Goal: Task Accomplishment & Management: Use online tool/utility

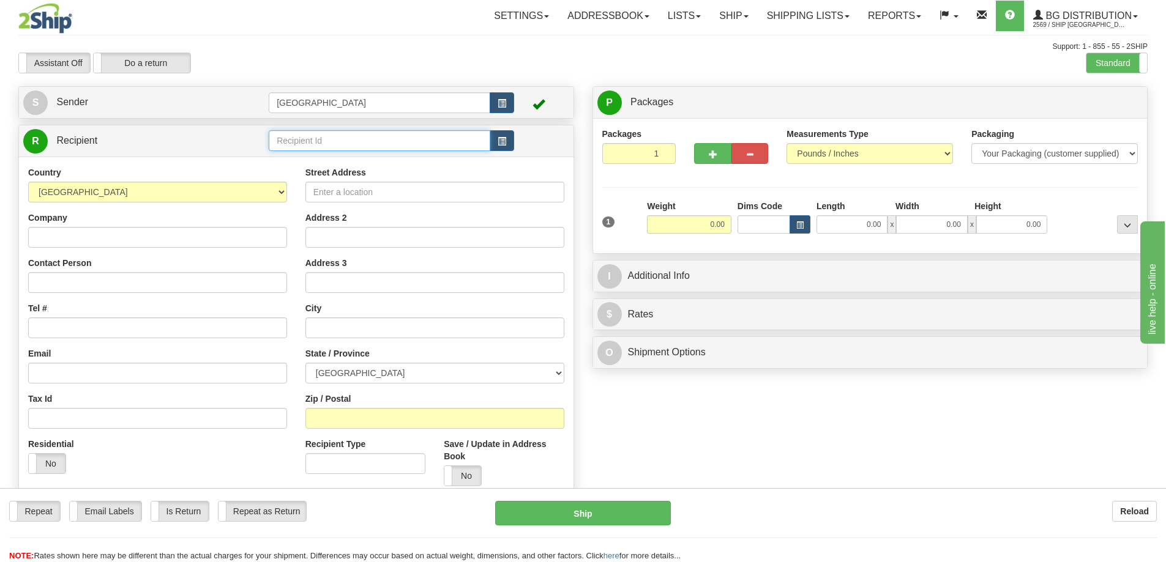
click at [302, 142] on input "text" at bounding box center [380, 140] width 222 height 21
click at [286, 160] on div "53006" at bounding box center [377, 159] width 210 height 13
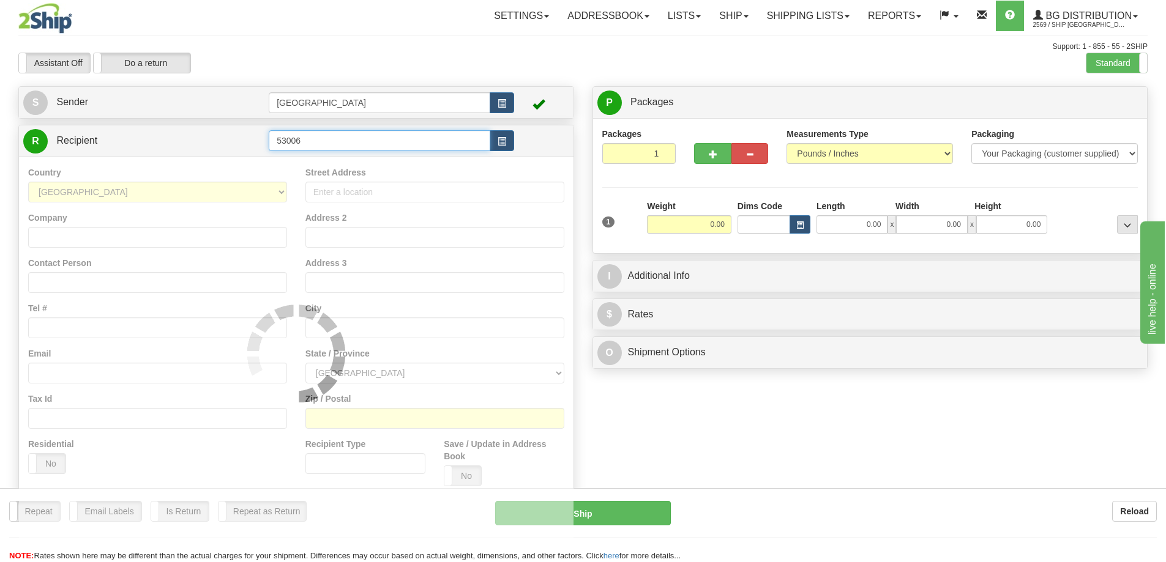
type input "53006"
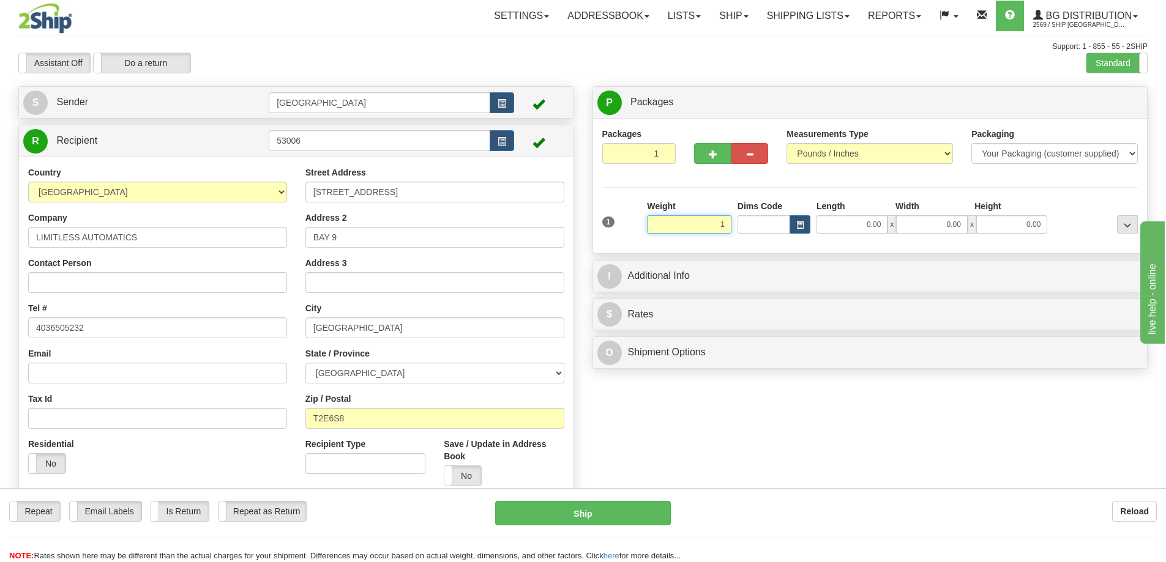
type input "1.00"
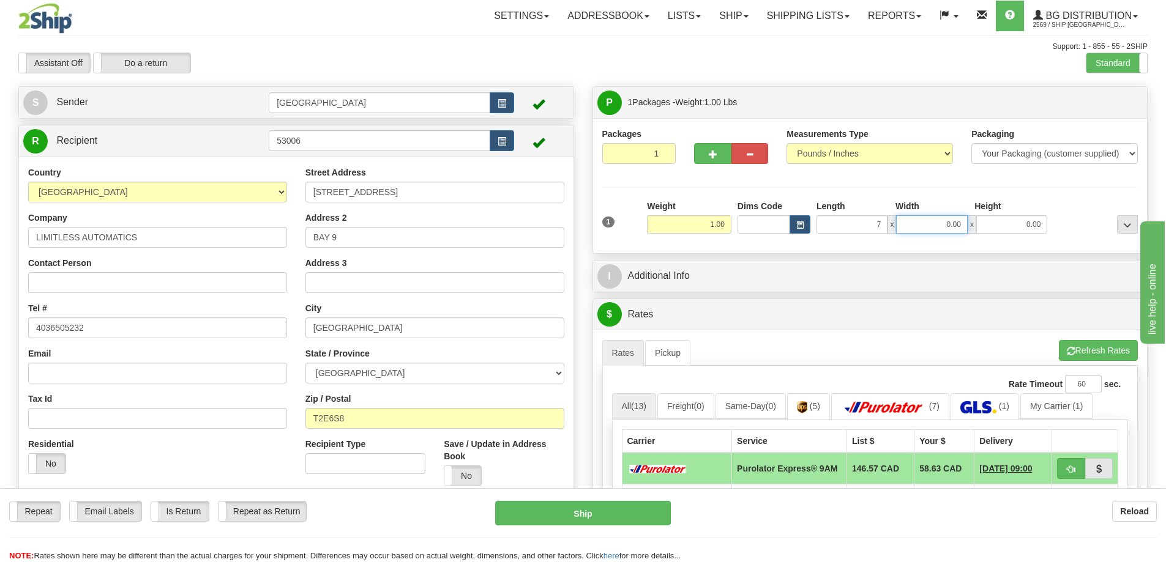
type input "7.00"
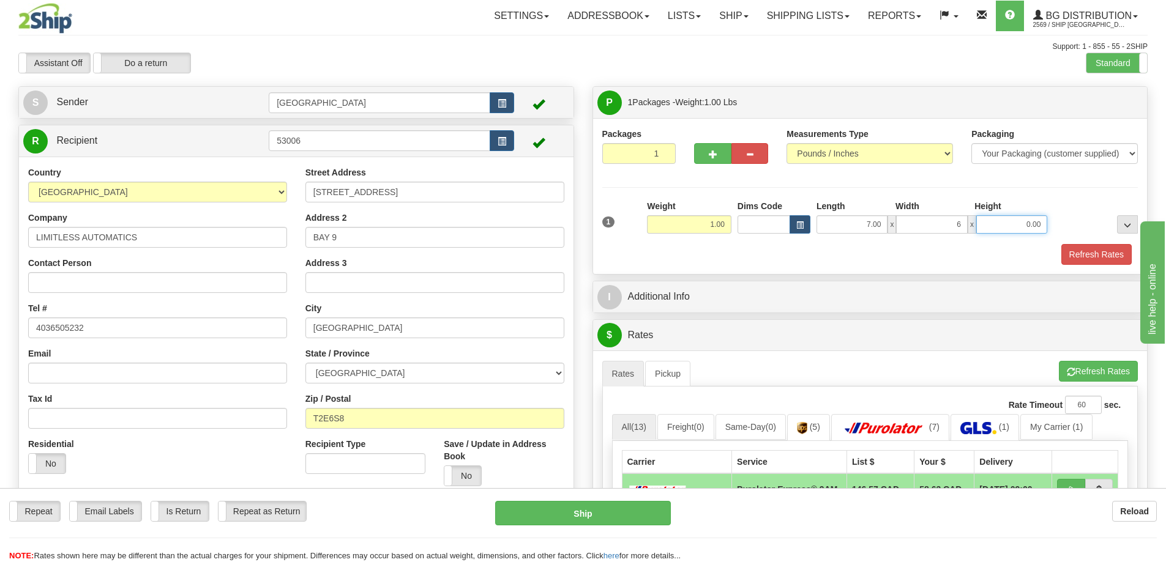
type input "6.00"
type input "4.00"
click at [1077, 253] on button "Refresh Rates" at bounding box center [1096, 254] width 70 height 21
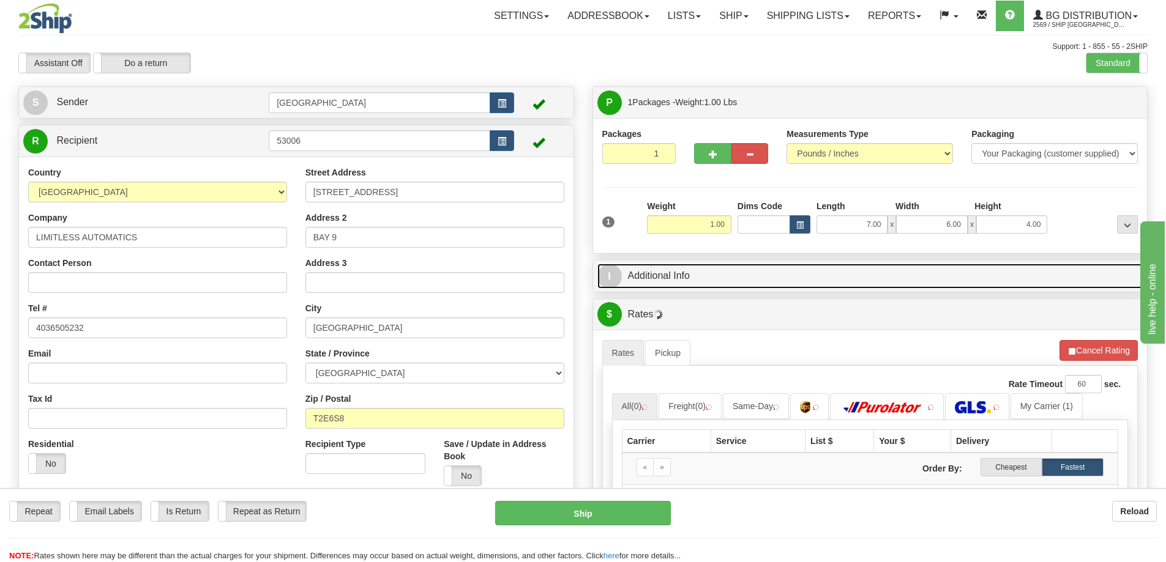
click at [826, 277] on link "I Additional Info" at bounding box center [870, 276] width 546 height 25
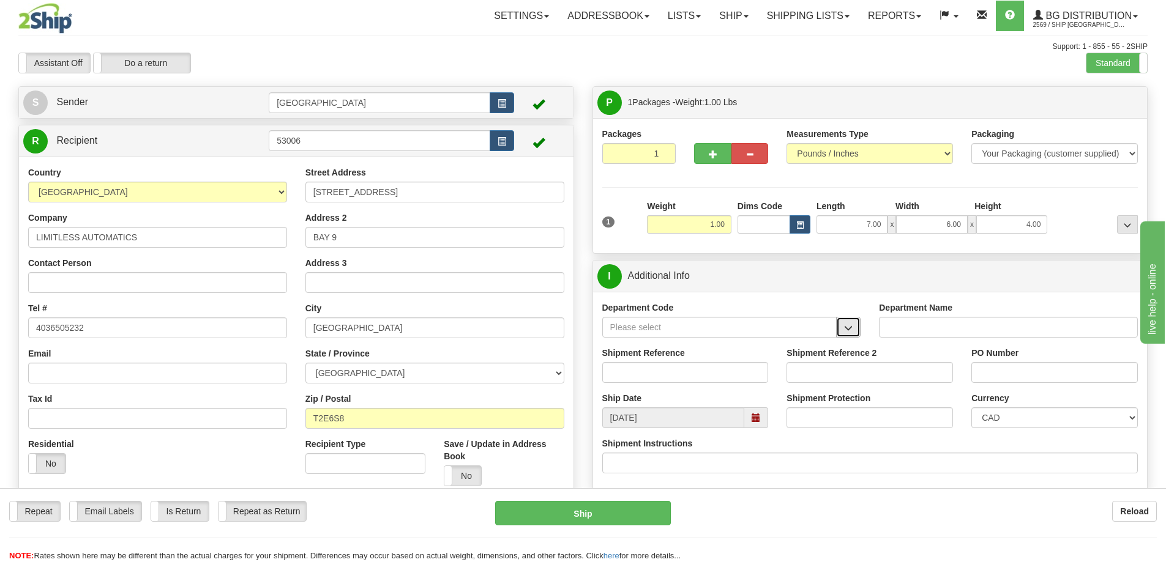
click at [846, 326] on span "button" at bounding box center [848, 328] width 9 height 8
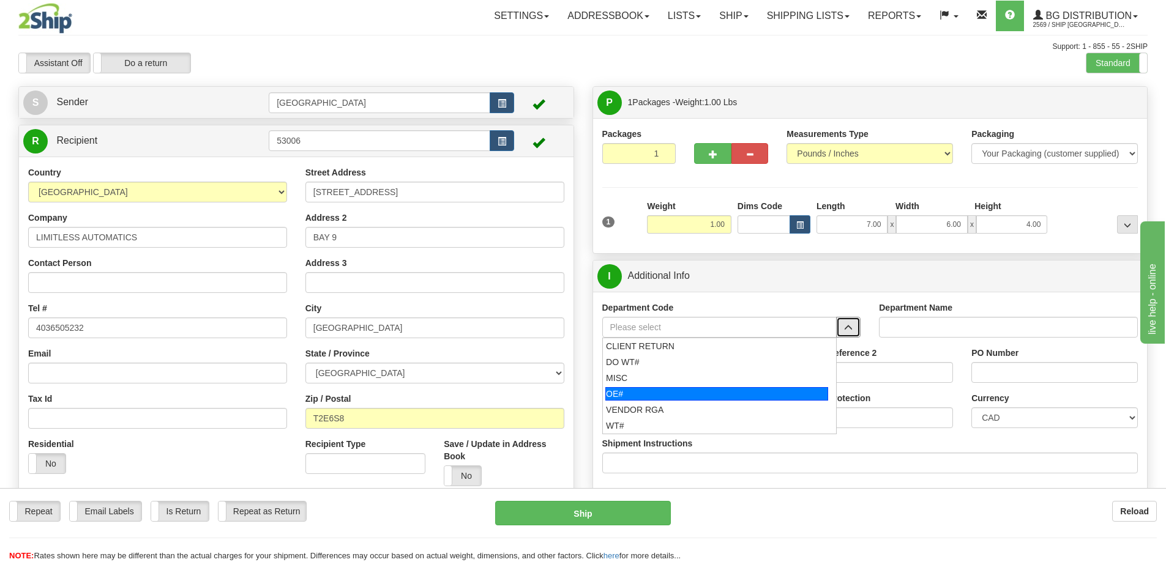
click at [690, 388] on div "OE#" at bounding box center [716, 393] width 223 height 13
type input "OE#"
type input "ORDERS"
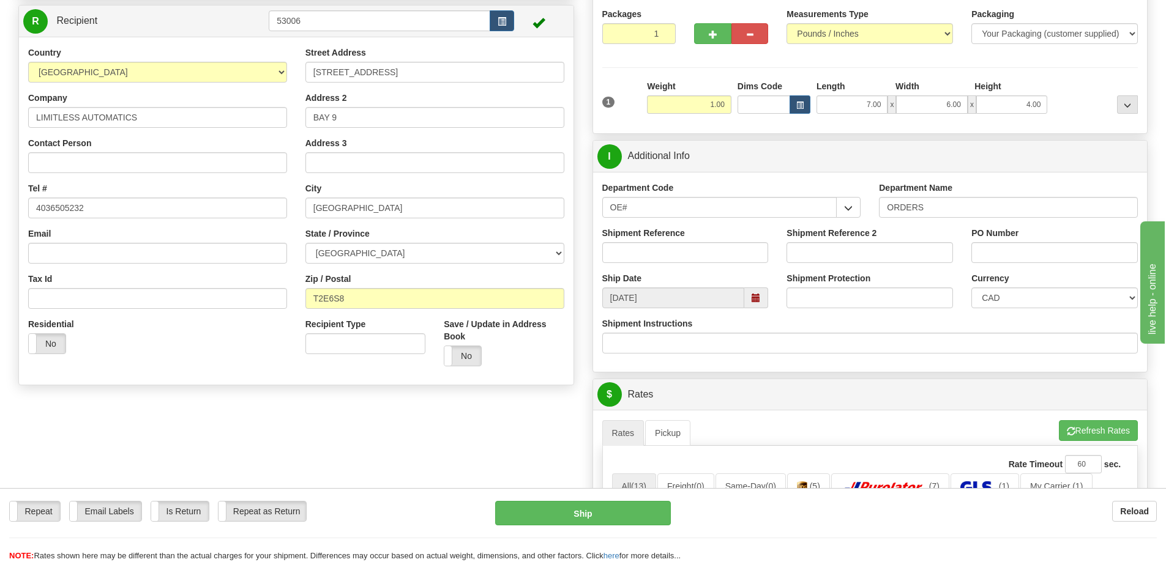
scroll to position [122, 0]
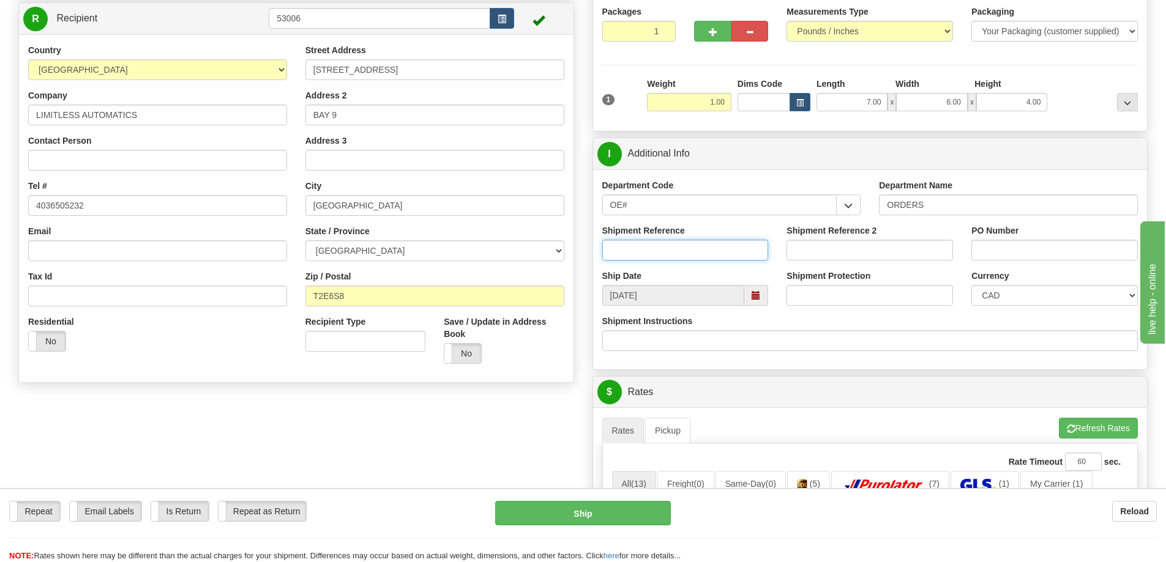
click at [689, 254] on input "Shipment Reference" at bounding box center [685, 250] width 166 height 21
type input "90040182-00"
click at [1002, 249] on input "PO Number" at bounding box center [1054, 250] width 166 height 21
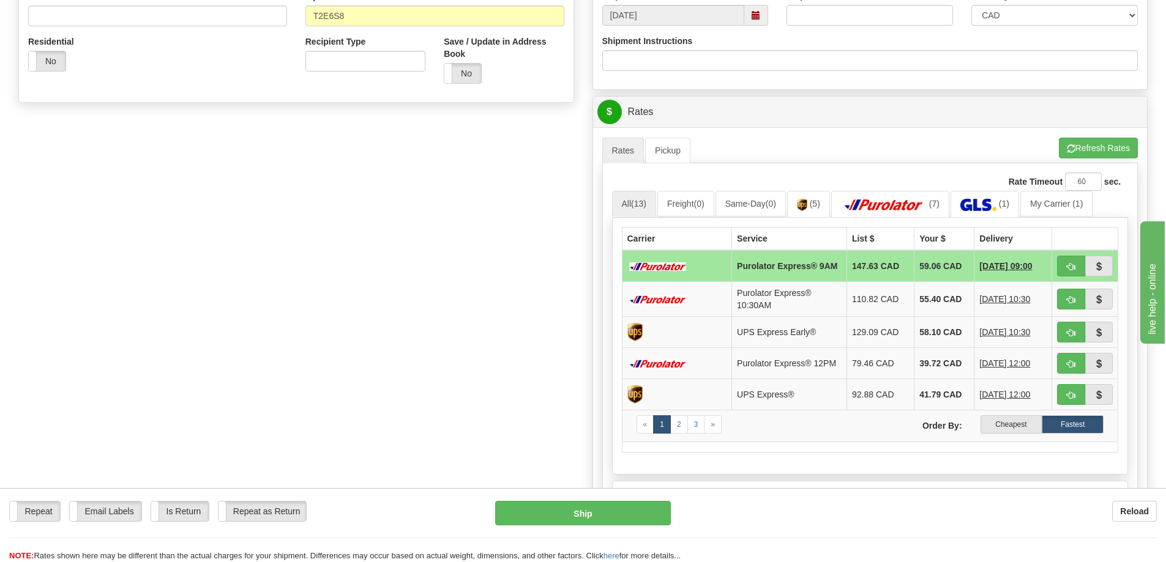
scroll to position [428, 0]
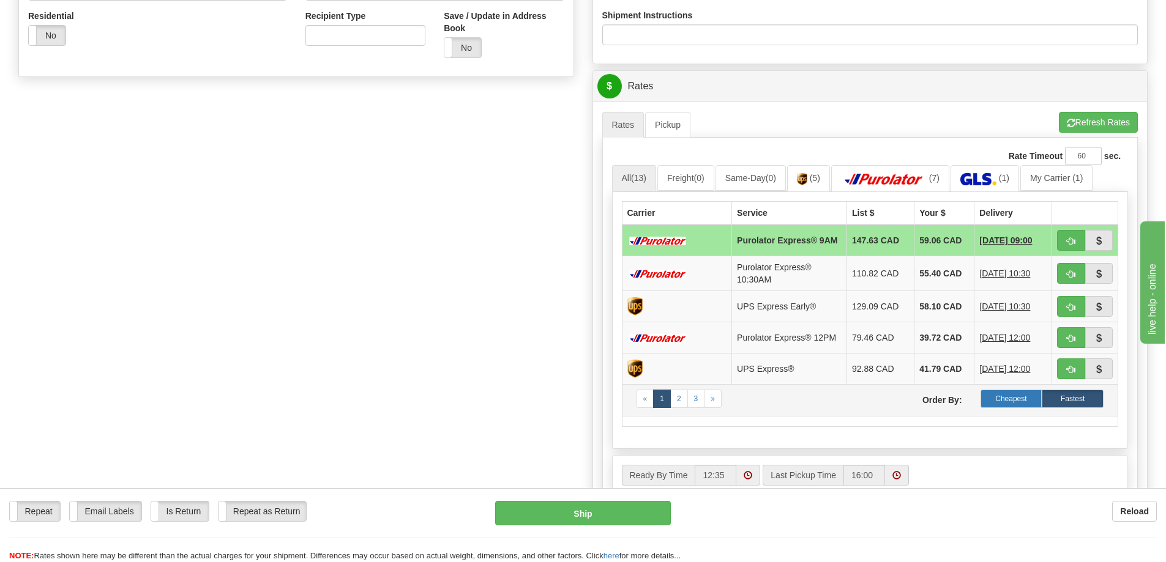
type input "1132"
click at [1012, 406] on label "Cheapest" at bounding box center [1011, 399] width 62 height 18
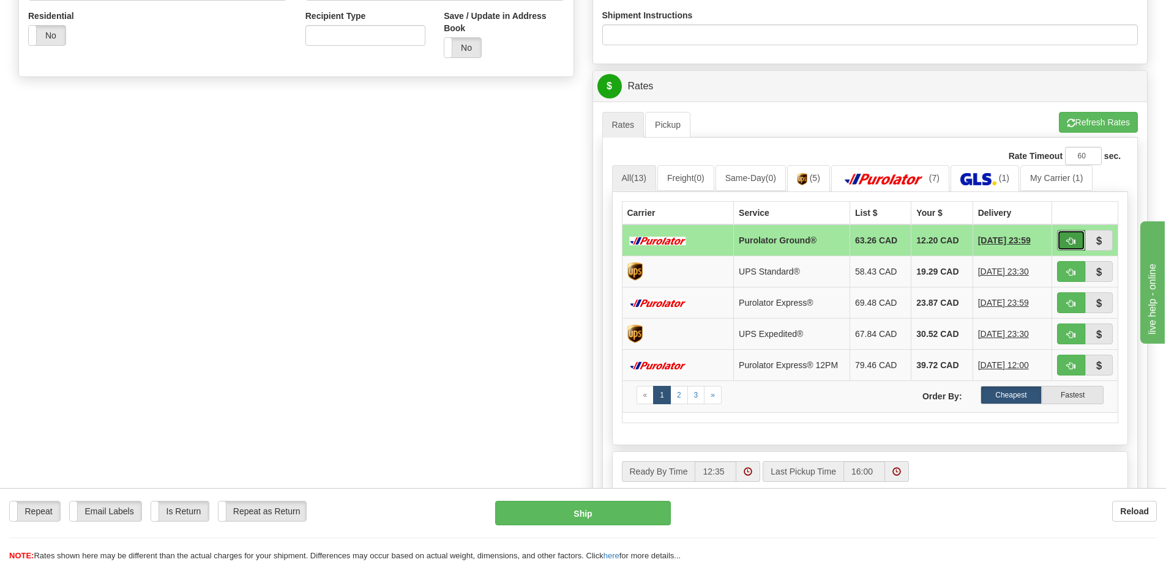
click at [1063, 239] on button "button" at bounding box center [1071, 240] width 28 height 21
type input "260"
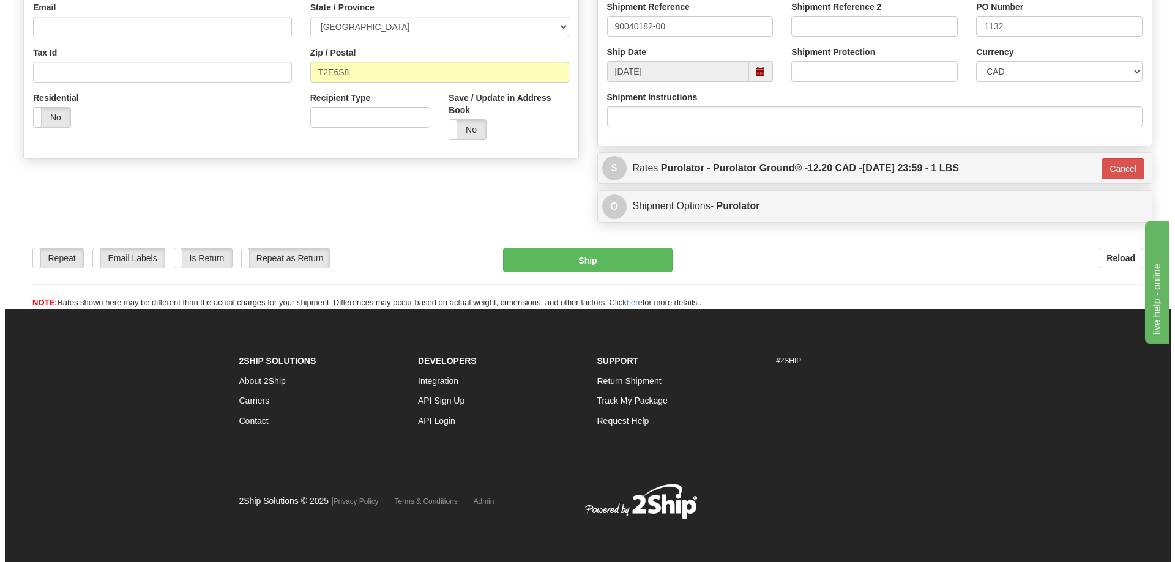
scroll to position [347, 0]
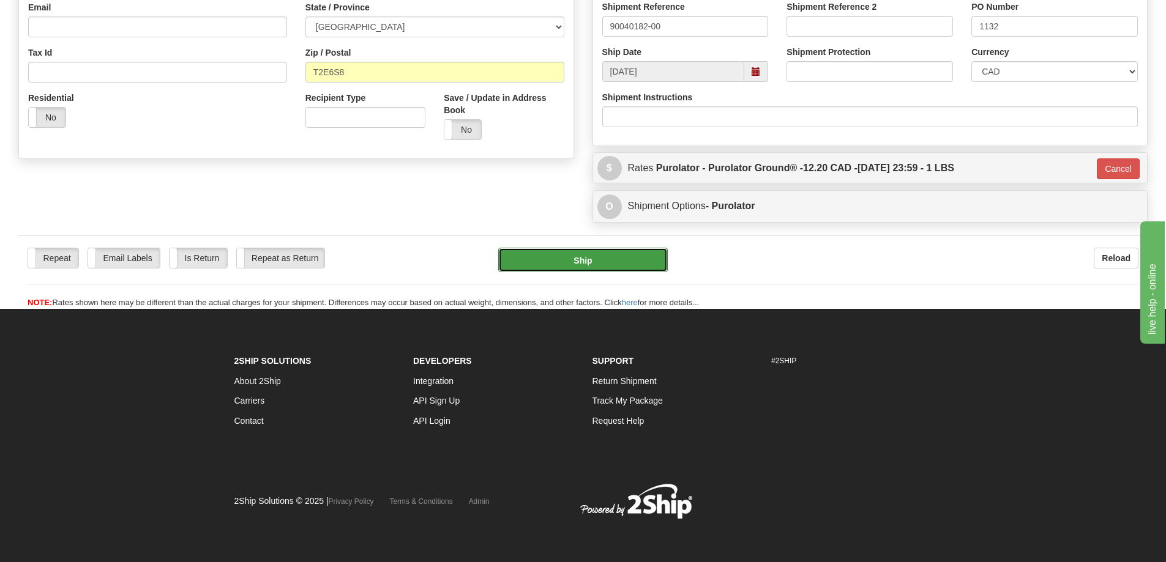
click at [627, 256] on button "Ship" at bounding box center [583, 260] width 170 height 24
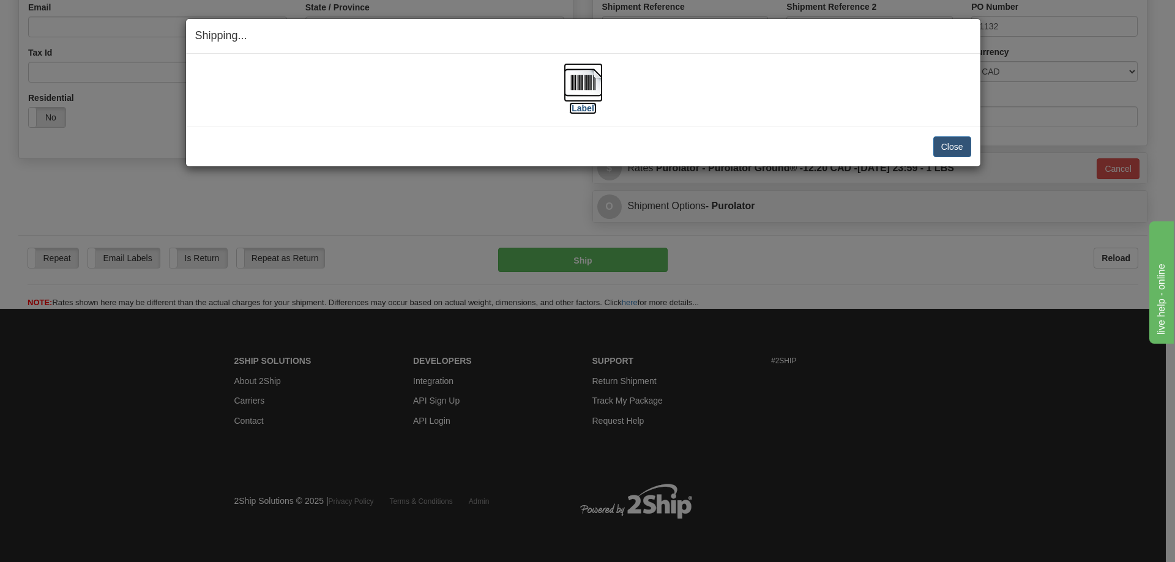
click at [578, 108] on label "[Label]" at bounding box center [583, 108] width 28 height 12
click at [949, 148] on button "Close" at bounding box center [952, 146] width 38 height 21
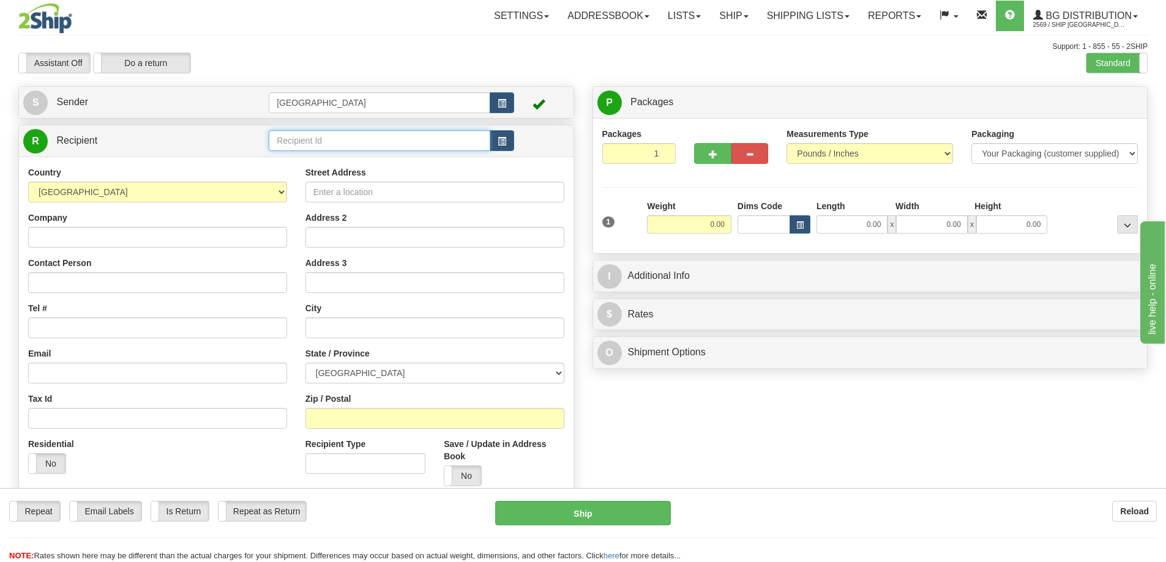
click at [305, 143] on input "text" at bounding box center [380, 140] width 222 height 21
click at [288, 158] on div "80021" at bounding box center [377, 159] width 210 height 13
type input "80021"
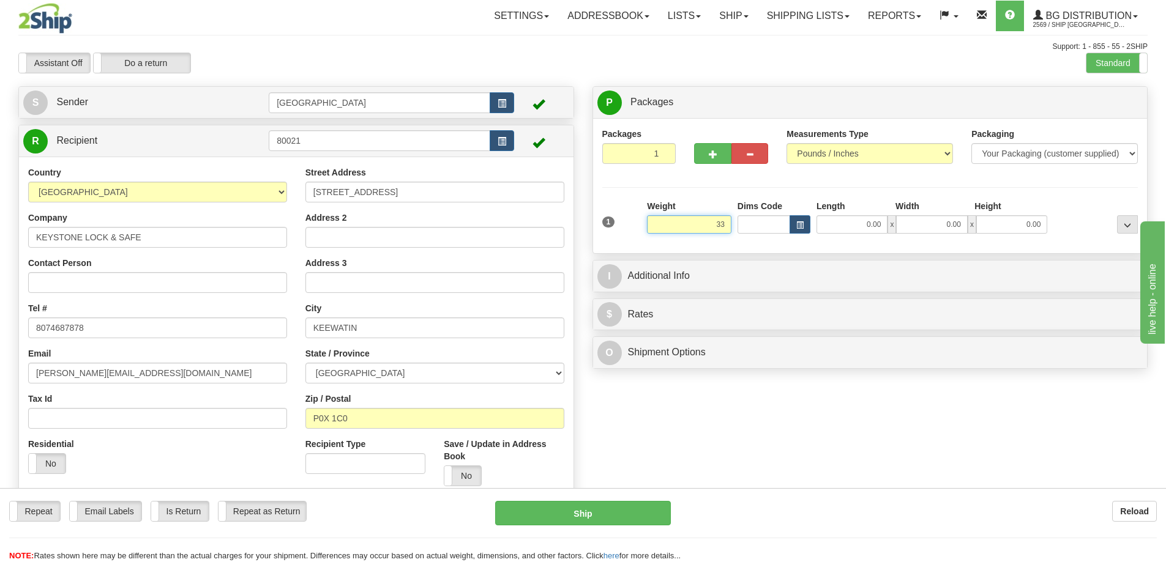
type input "33.00"
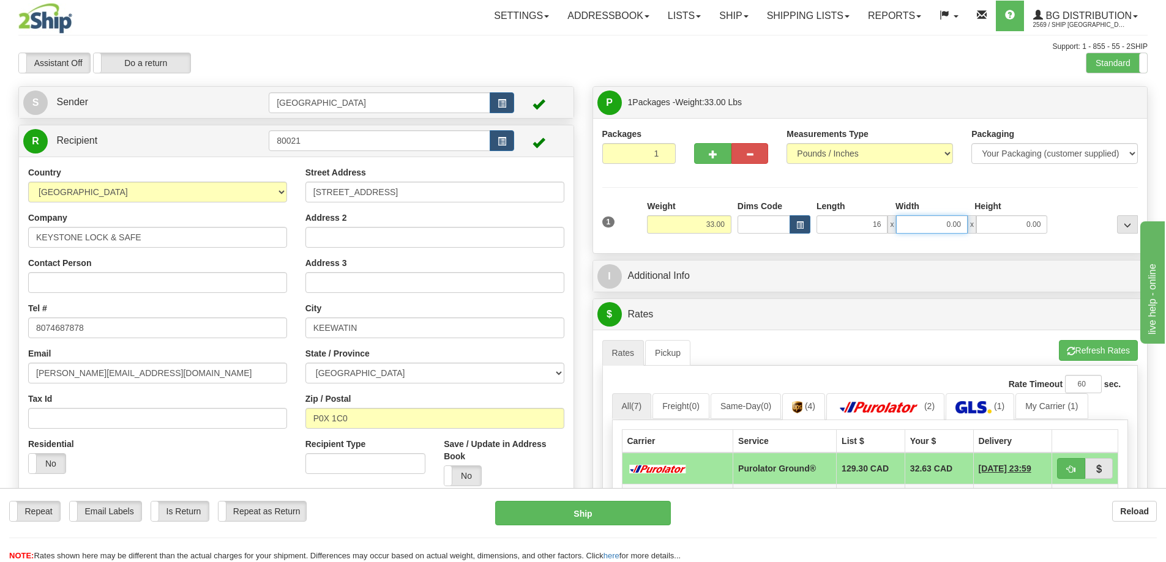
type input "16.00"
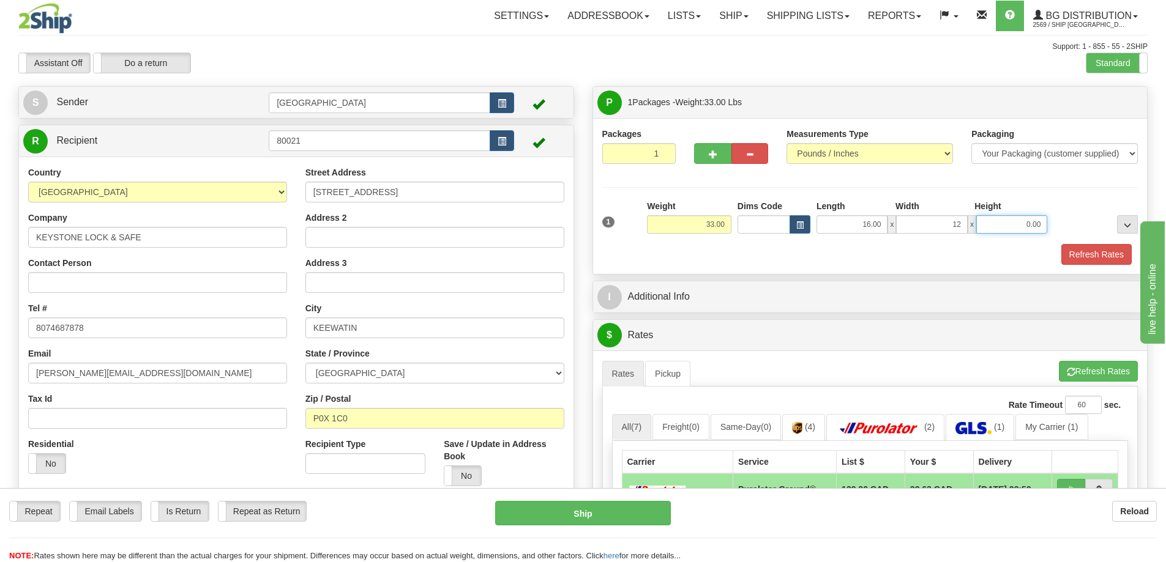
type input "12.00"
type input "10.00"
click at [1089, 251] on button "Refresh Rates" at bounding box center [1096, 254] width 70 height 21
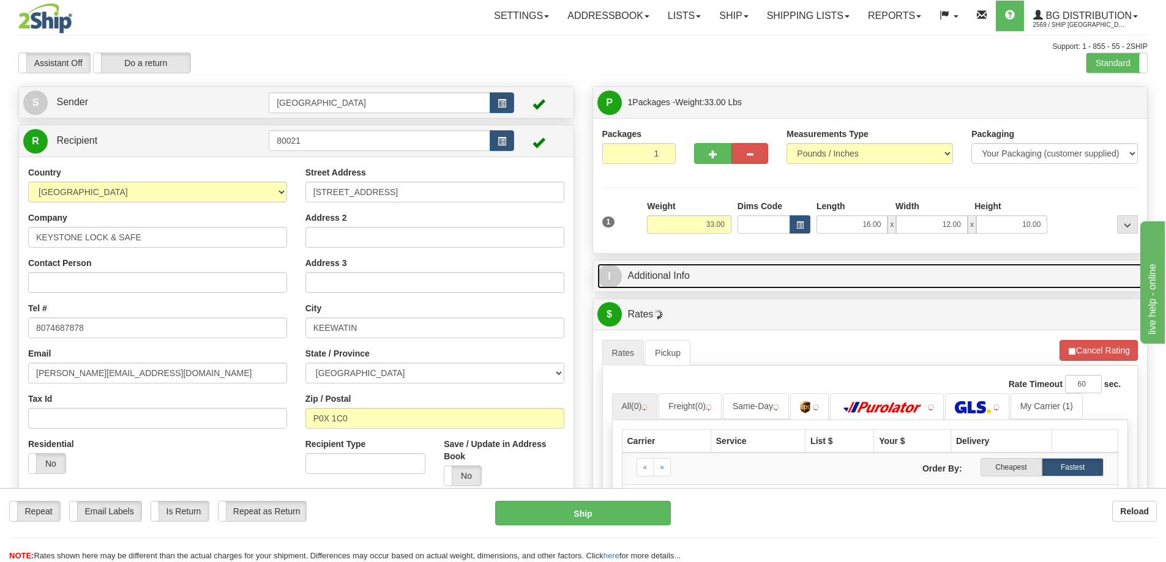
click at [760, 278] on link "I Additional Info" at bounding box center [870, 276] width 546 height 25
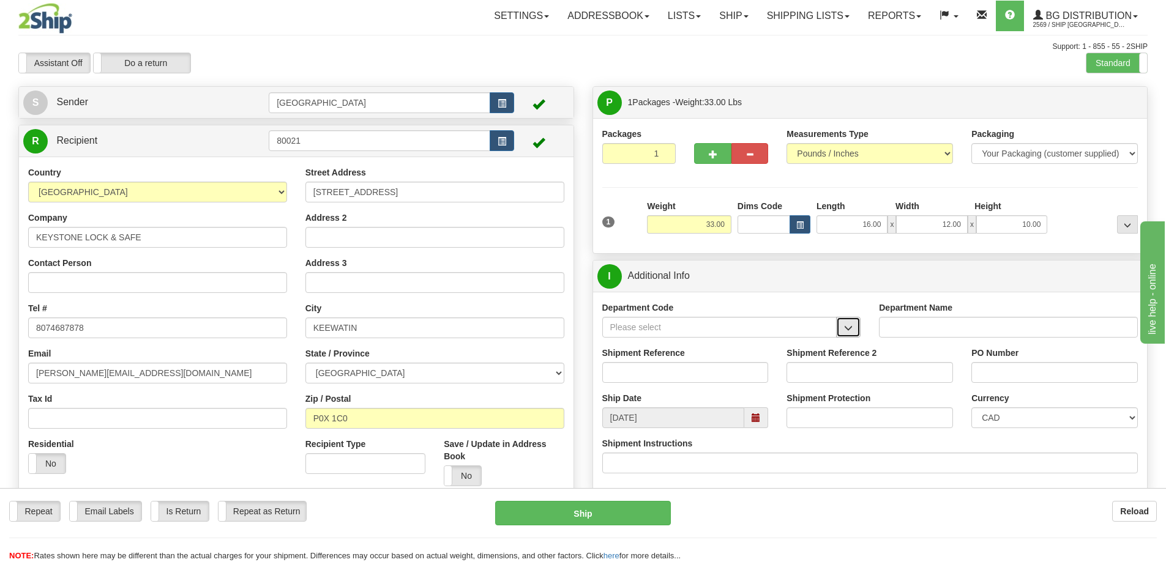
click at [841, 322] on button "button" at bounding box center [848, 327] width 24 height 21
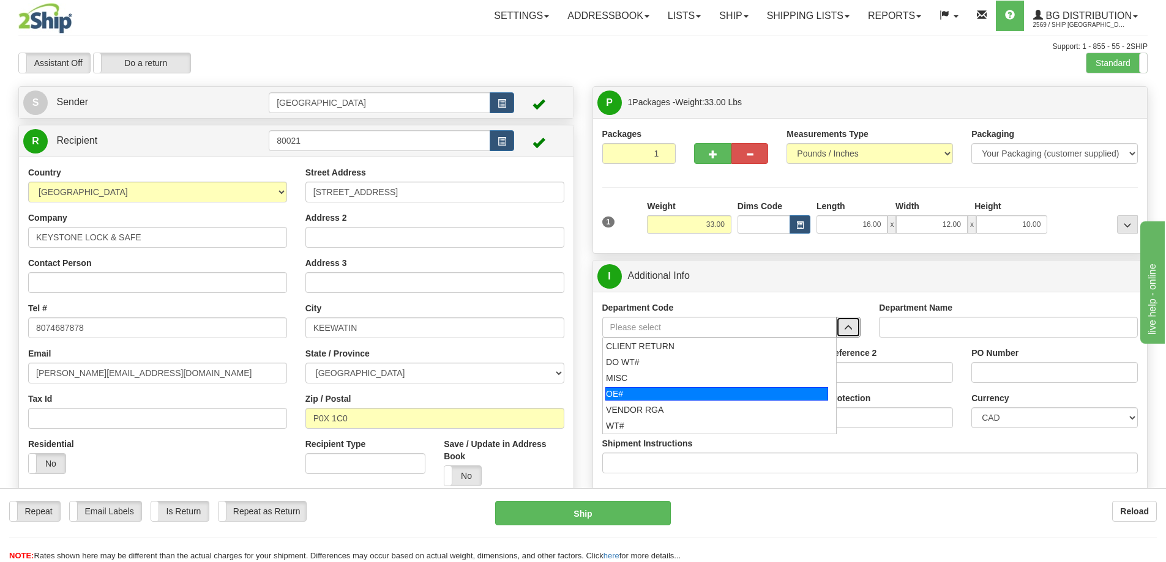
click at [709, 394] on div "OE#" at bounding box center [716, 393] width 223 height 13
type input "OE#"
type input "ORDERS"
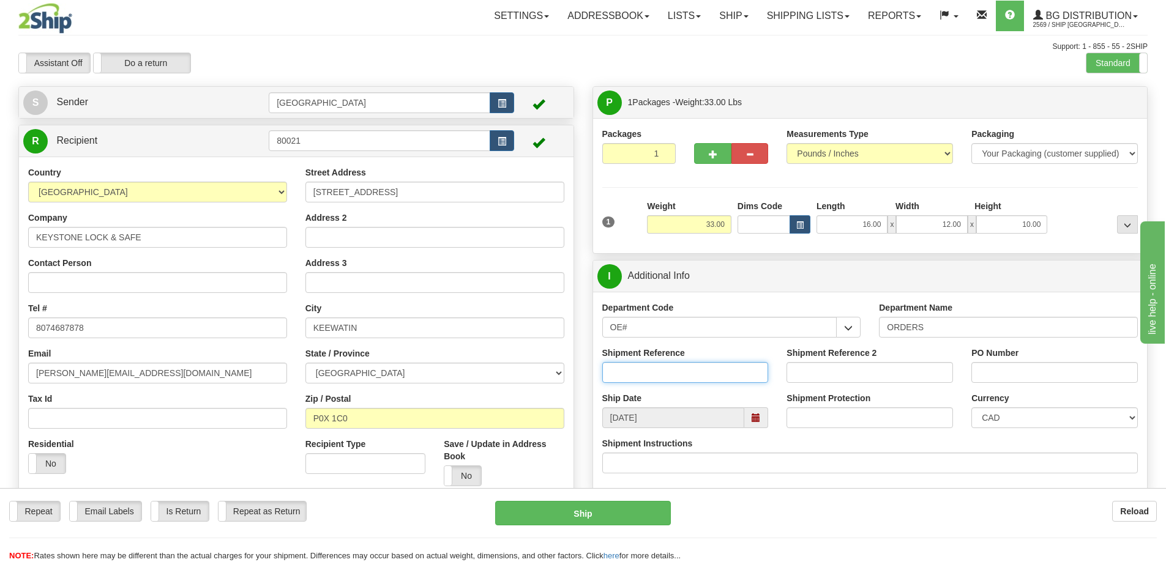
click at [704, 368] on input "Shipment Reference" at bounding box center [685, 372] width 166 height 21
type input "90039973-00"
click at [1002, 364] on input "PO Number" at bounding box center [1054, 372] width 166 height 21
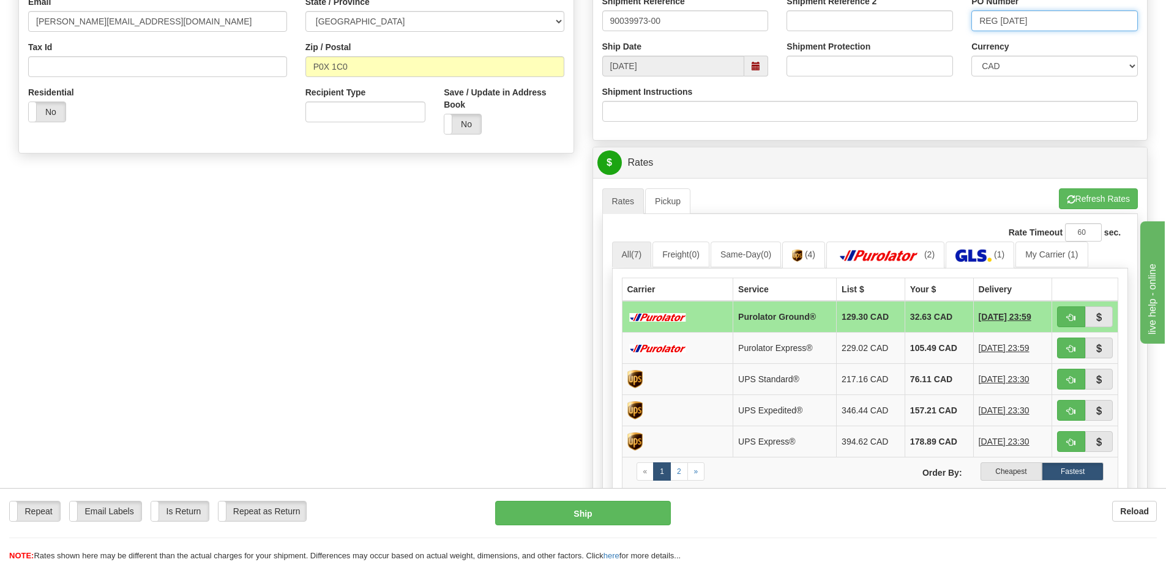
scroll to position [428, 0]
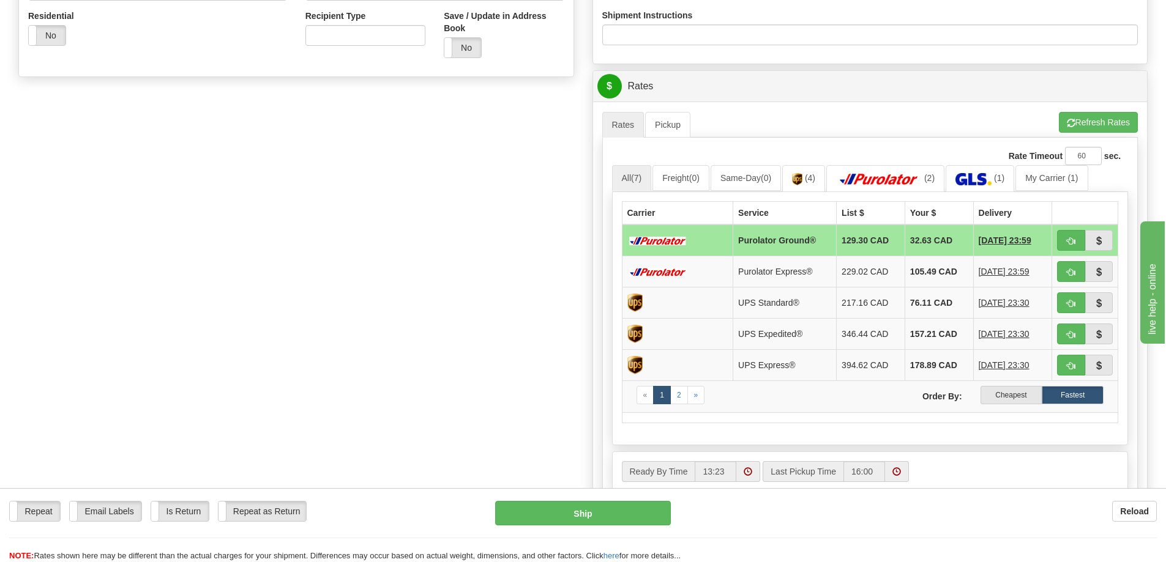
type input "REG AUG 22"
click at [1071, 240] on span "button" at bounding box center [1071, 241] width 9 height 8
type input "260"
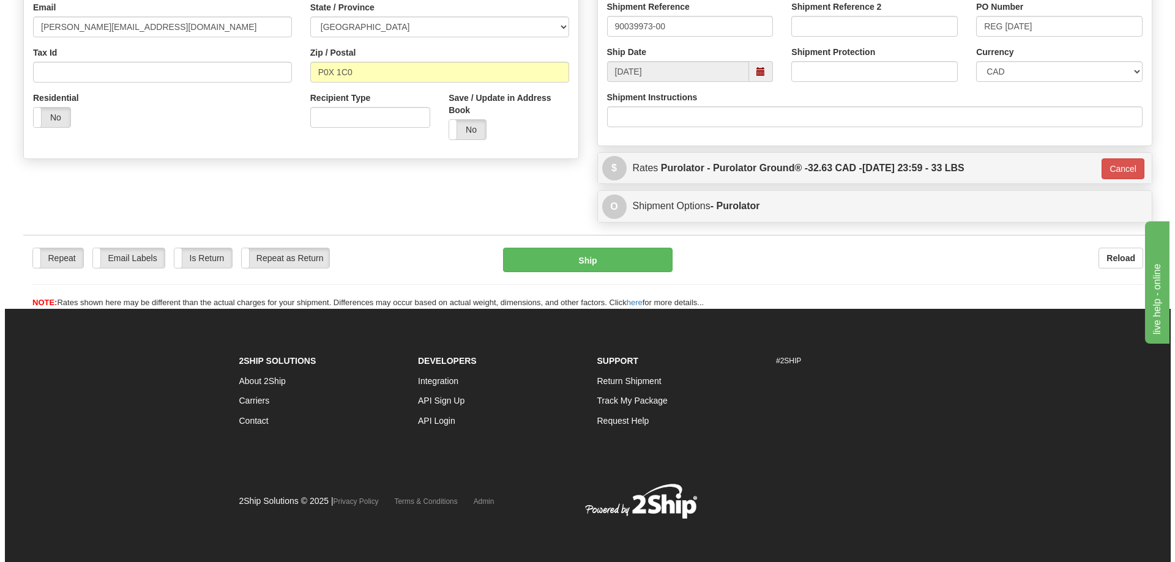
scroll to position [347, 0]
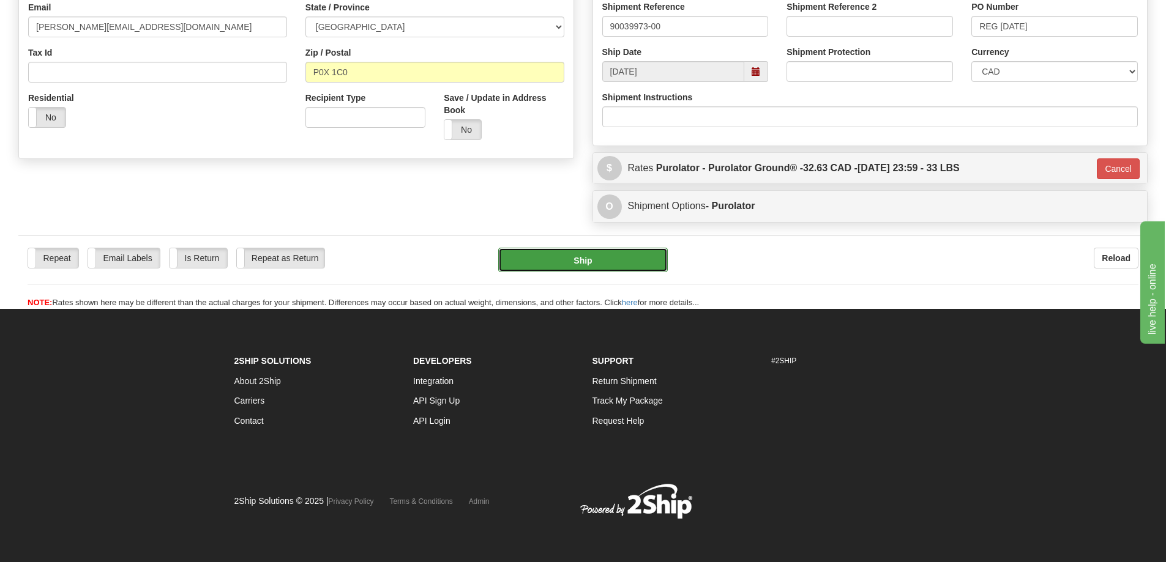
click at [628, 258] on button "Ship" at bounding box center [583, 260] width 170 height 24
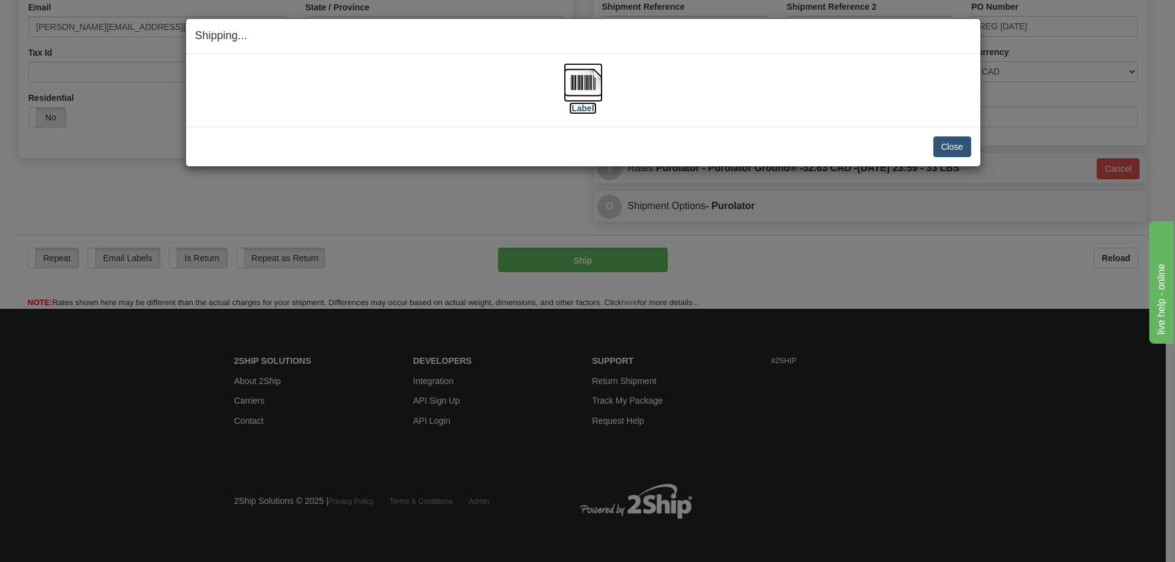
click at [583, 108] on label "[Label]" at bounding box center [583, 108] width 28 height 12
click at [951, 147] on button "Close" at bounding box center [952, 146] width 38 height 21
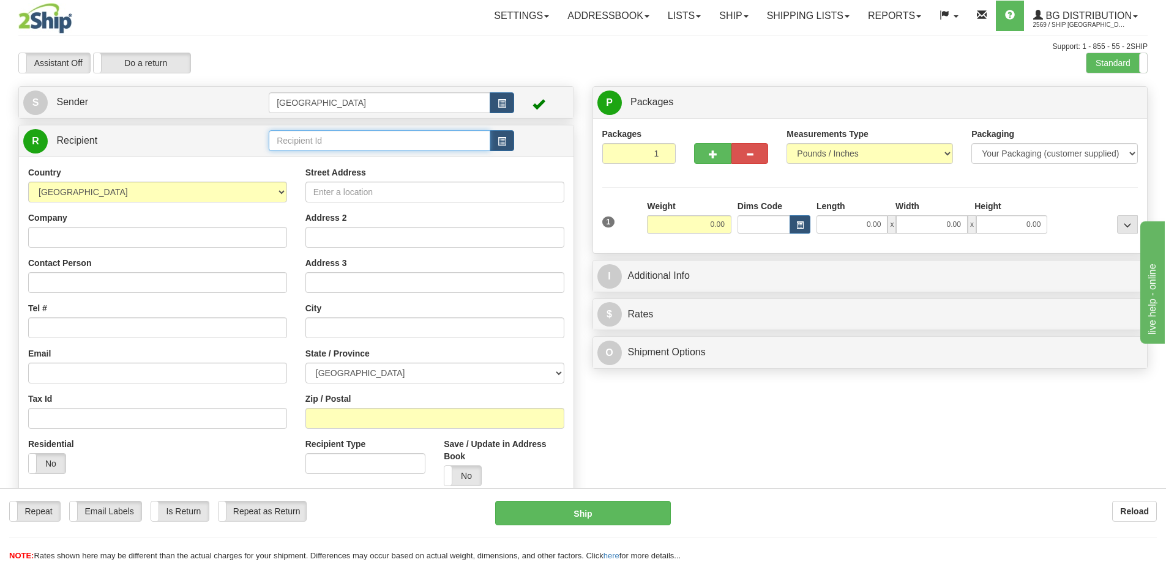
click at [307, 133] on input "text" at bounding box center [380, 140] width 222 height 21
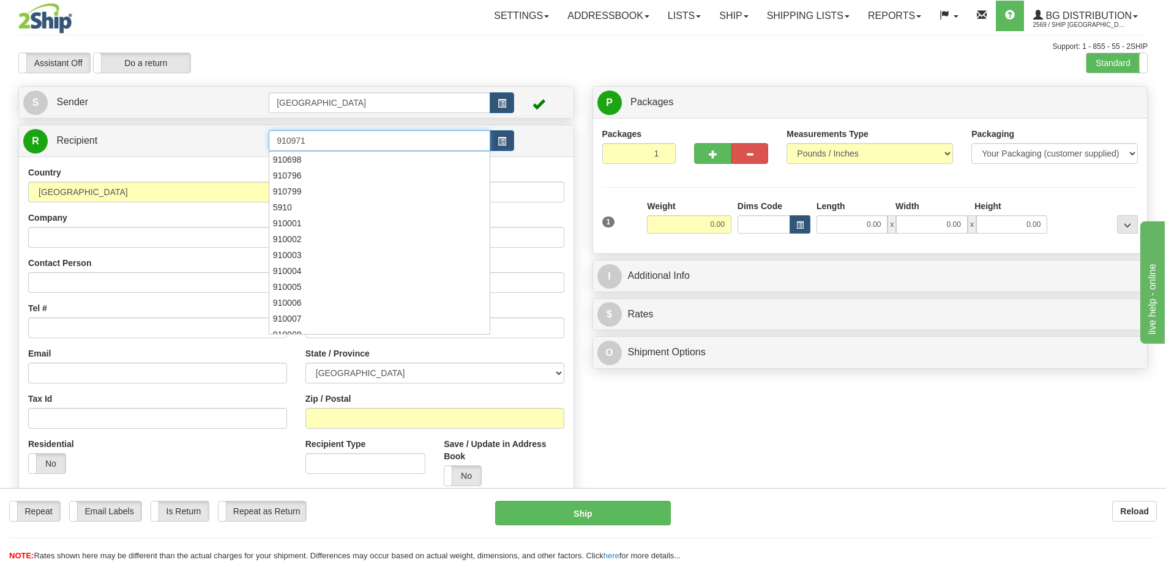
type input "910971"
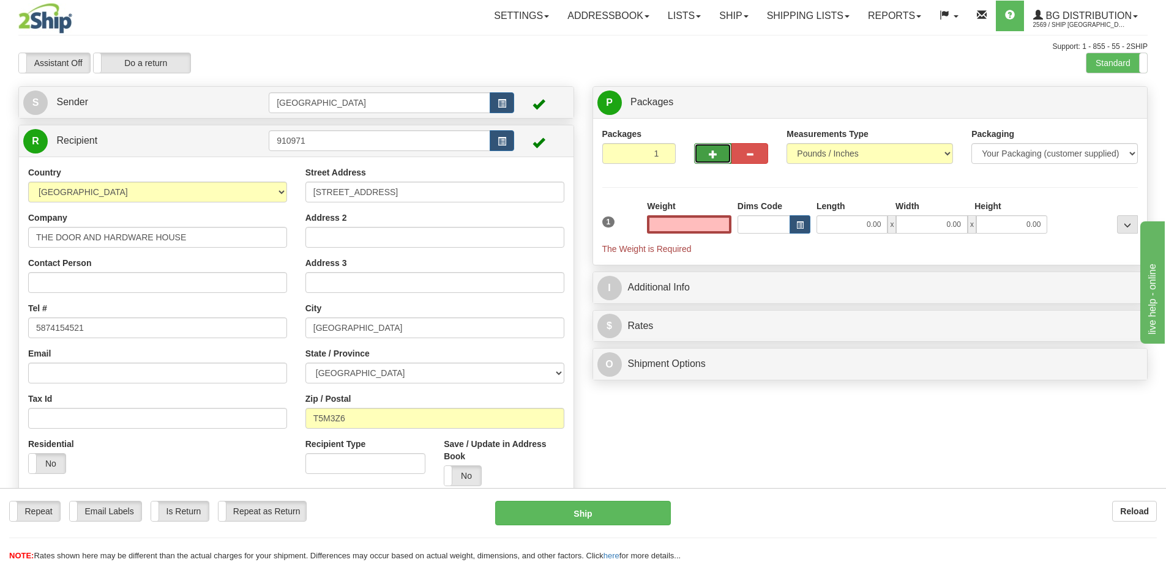
type input "0.00"
click at [705, 154] on button "button" at bounding box center [712, 153] width 37 height 21
type input "4"
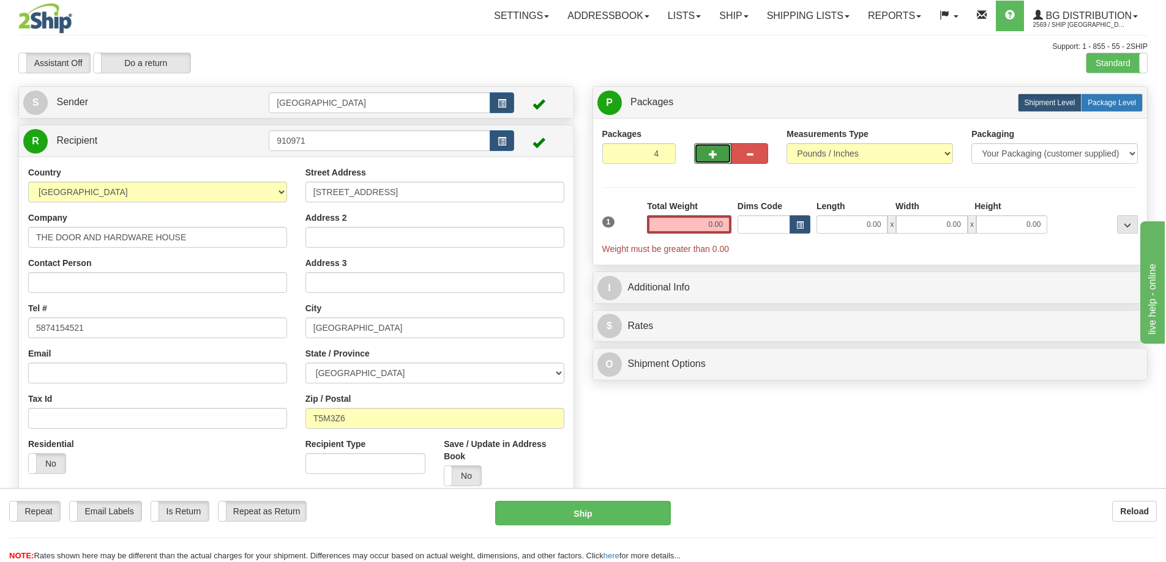
click at [1119, 101] on span "Package Level" at bounding box center [1111, 103] width 48 height 9
radio input "true"
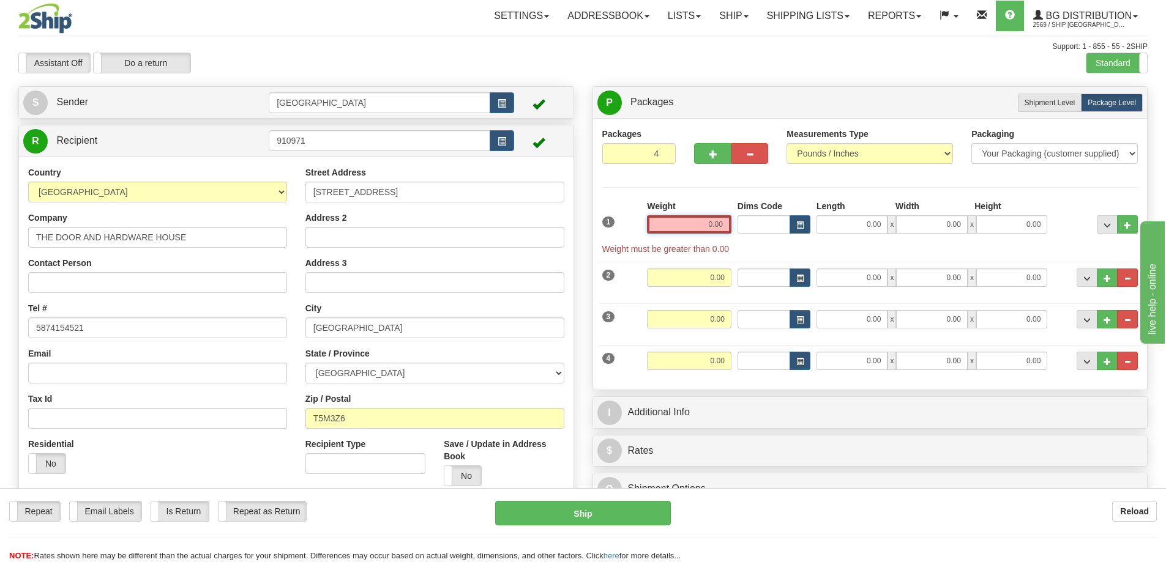
click at [729, 226] on input "0.00" at bounding box center [689, 224] width 84 height 18
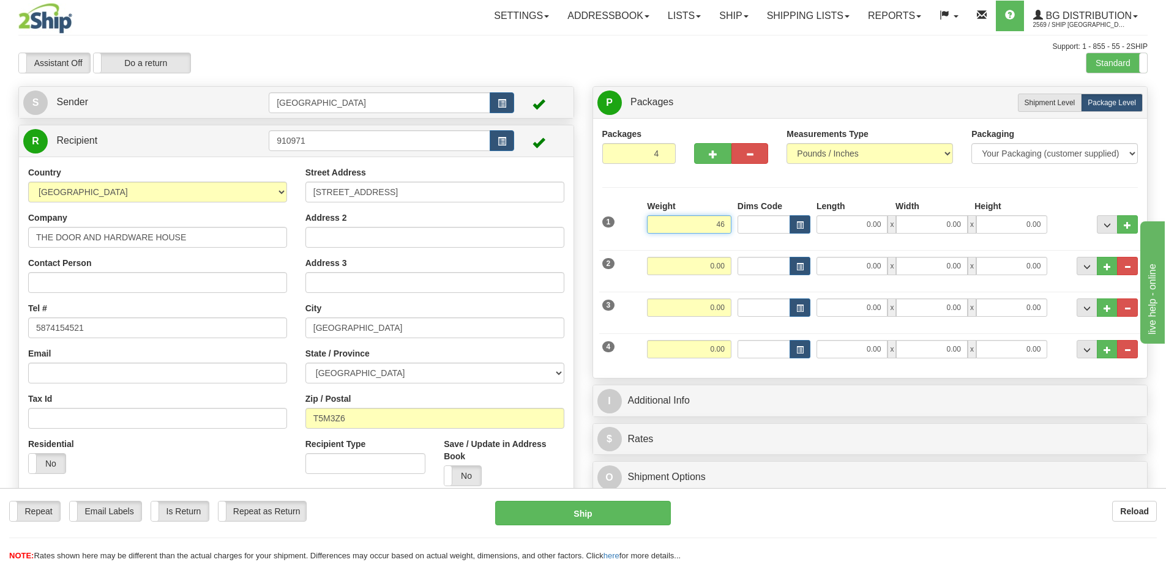
type input "46.00"
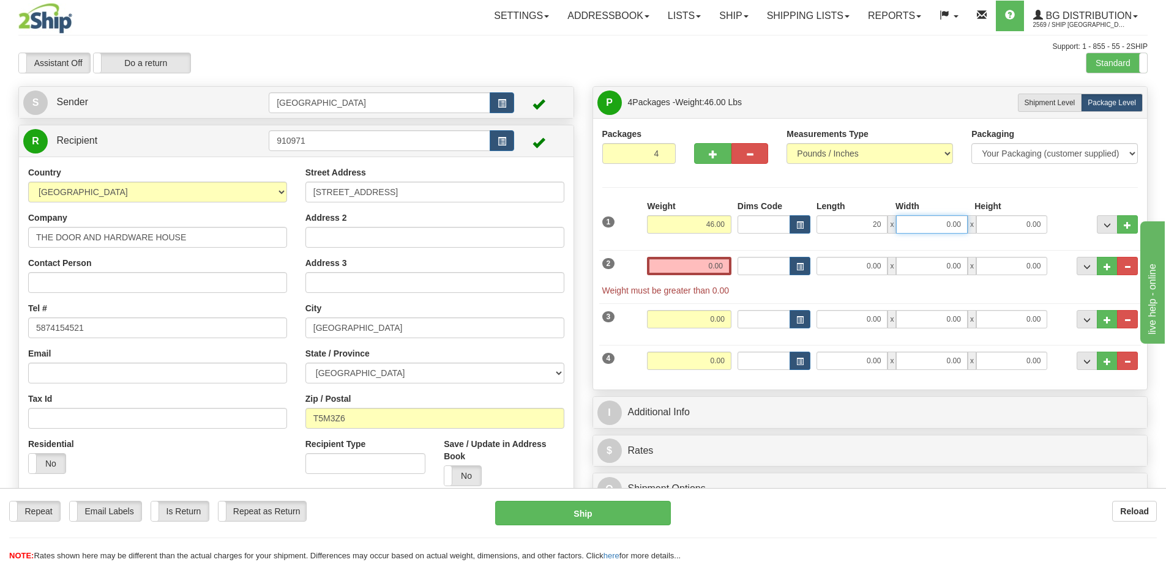
type input "20.00"
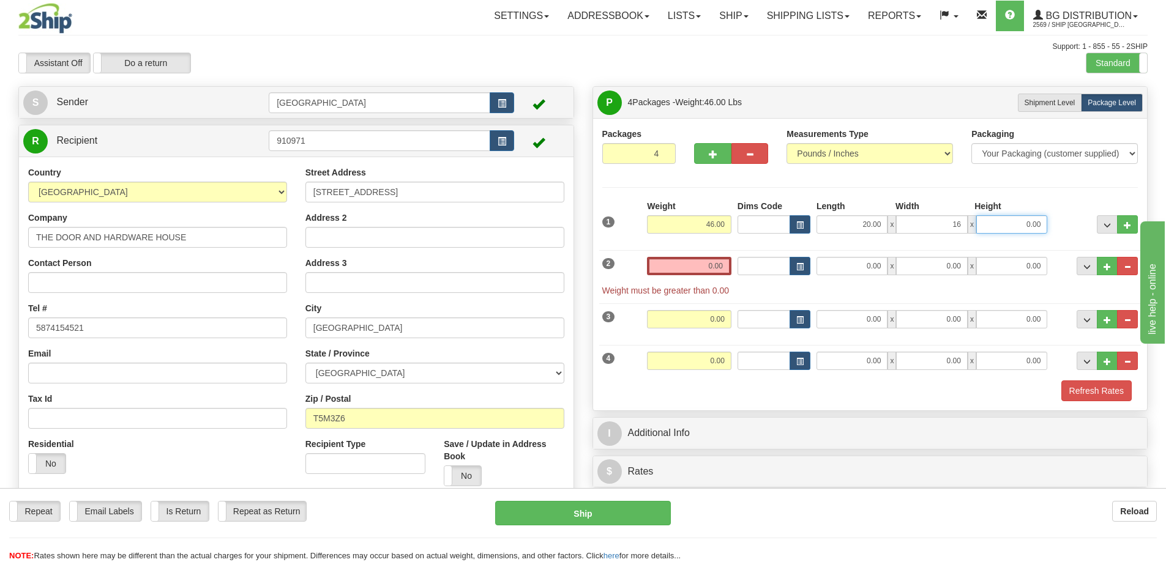
type input "16.00"
type input "14.00"
click at [726, 264] on input "0.00" at bounding box center [689, 266] width 84 height 18
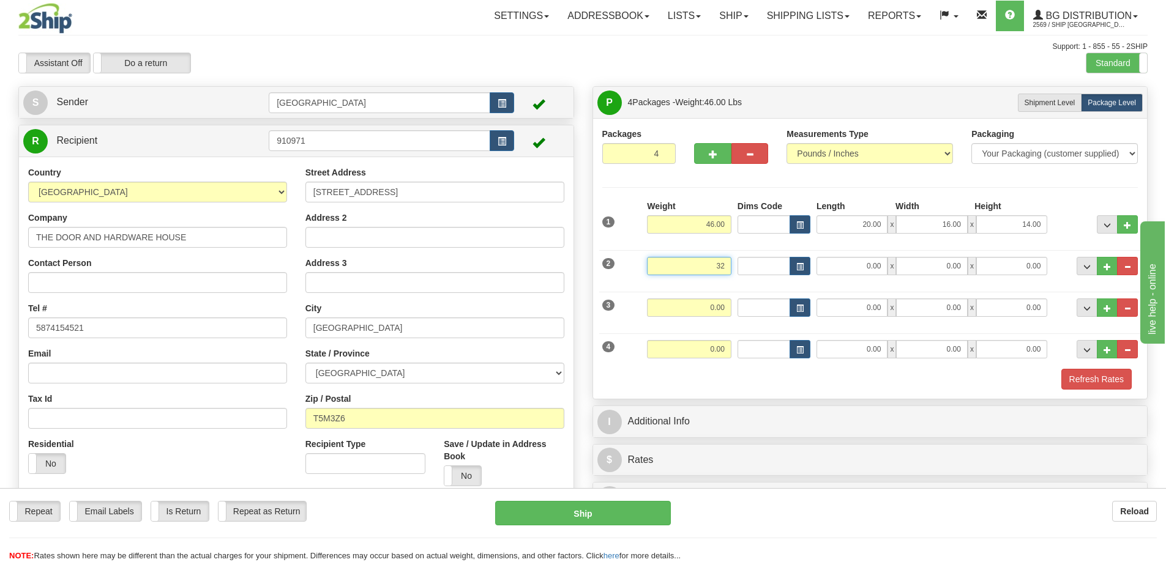
type input "32.00"
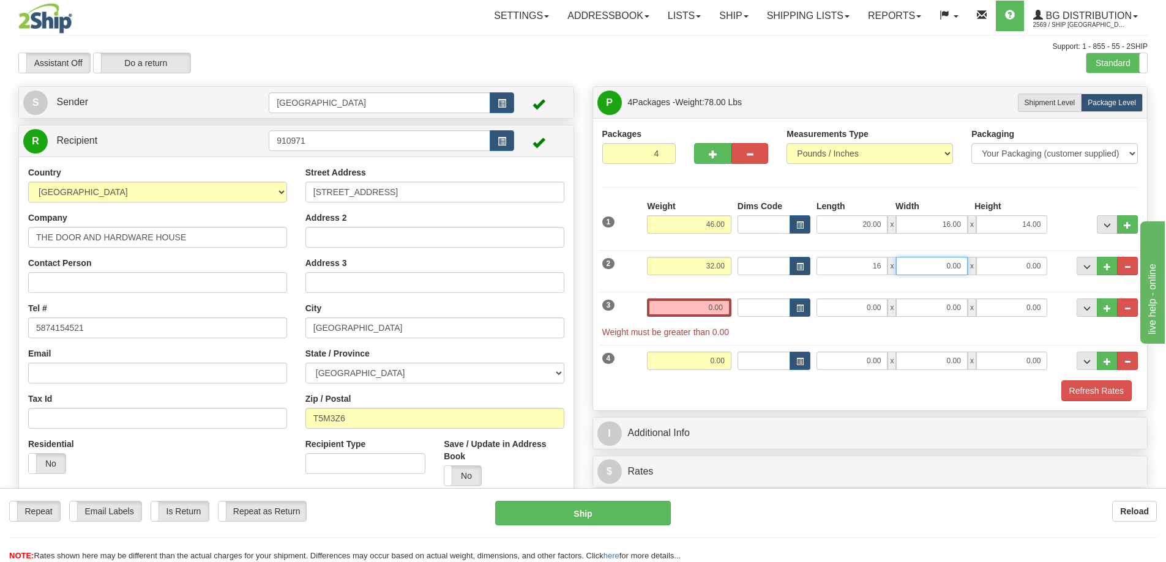
type input "16.00"
type input "14.00"
type input "10.00"
click at [722, 305] on input "0.00" at bounding box center [689, 308] width 84 height 18
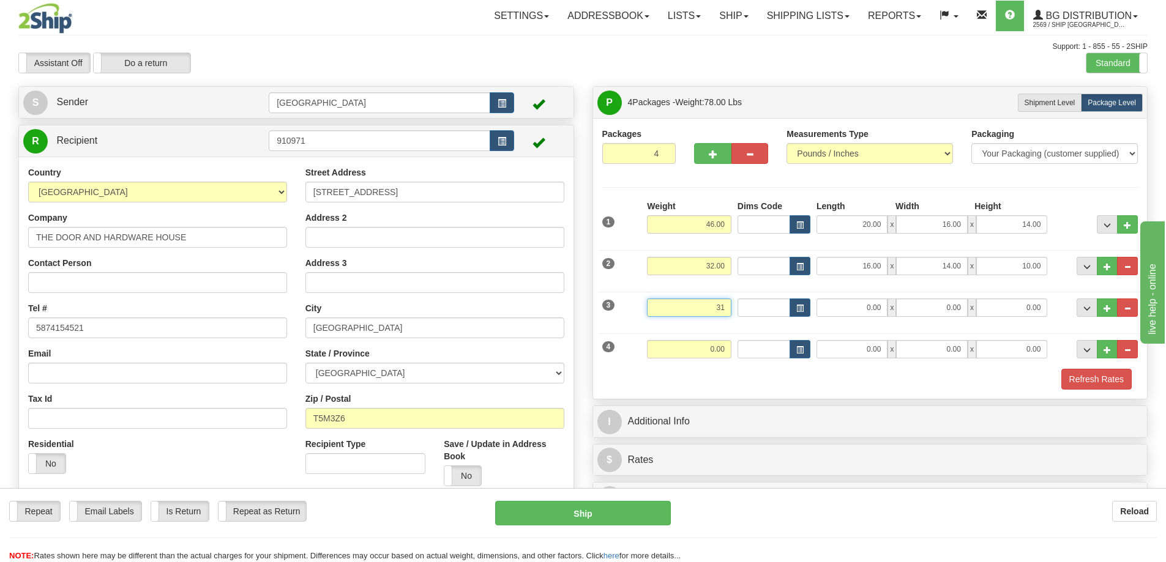
type input "31.00"
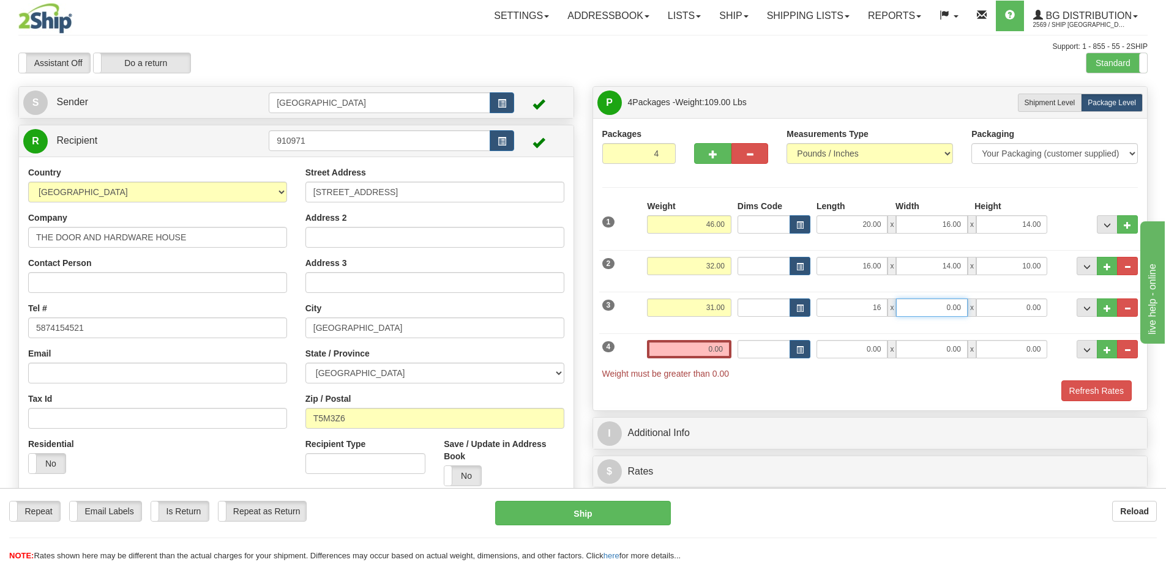
type input "16.00"
type input "14.00"
type input "10.00"
click at [724, 346] on input "0.00" at bounding box center [689, 349] width 84 height 18
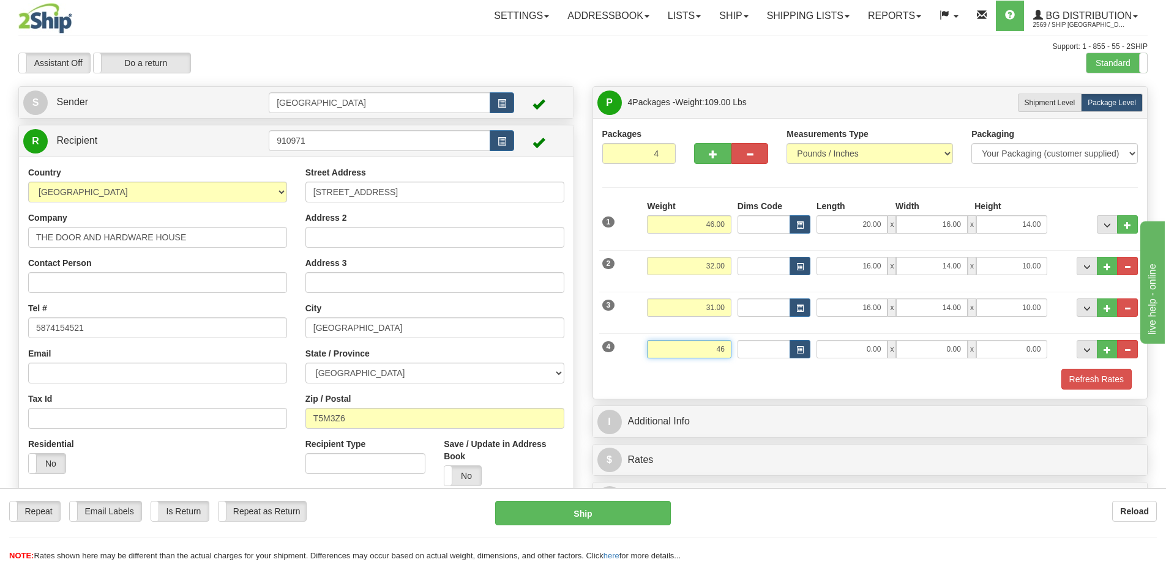
type input "46.00"
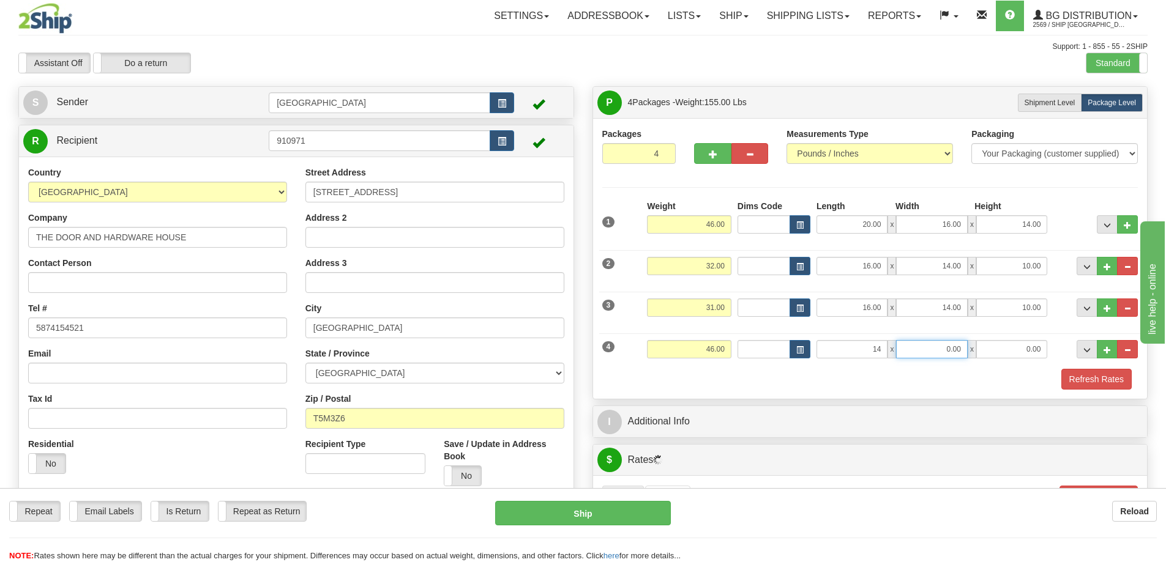
type input "14.00"
type input "9.00"
click at [1088, 379] on button "Refresh Rates" at bounding box center [1096, 379] width 70 height 21
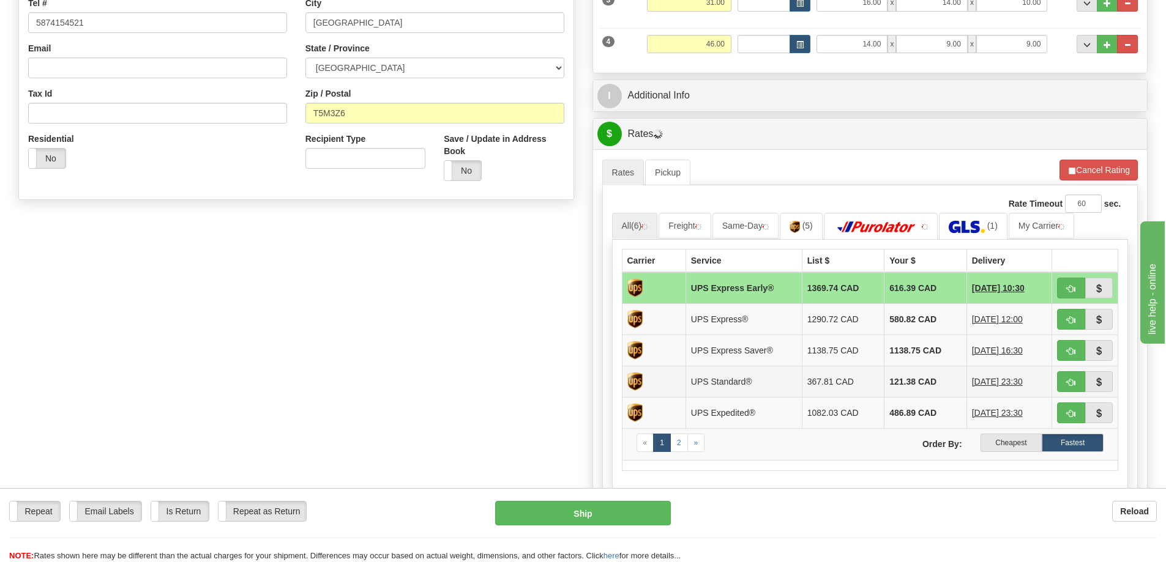
scroll to position [306, 0]
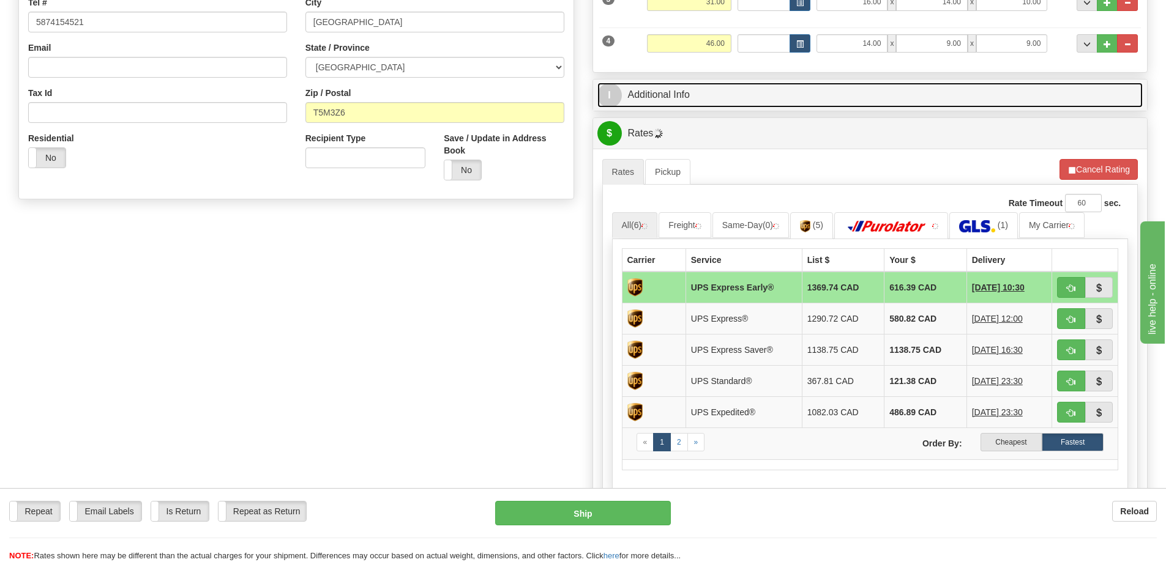
click at [780, 92] on link "I Additional Info" at bounding box center [870, 95] width 546 height 25
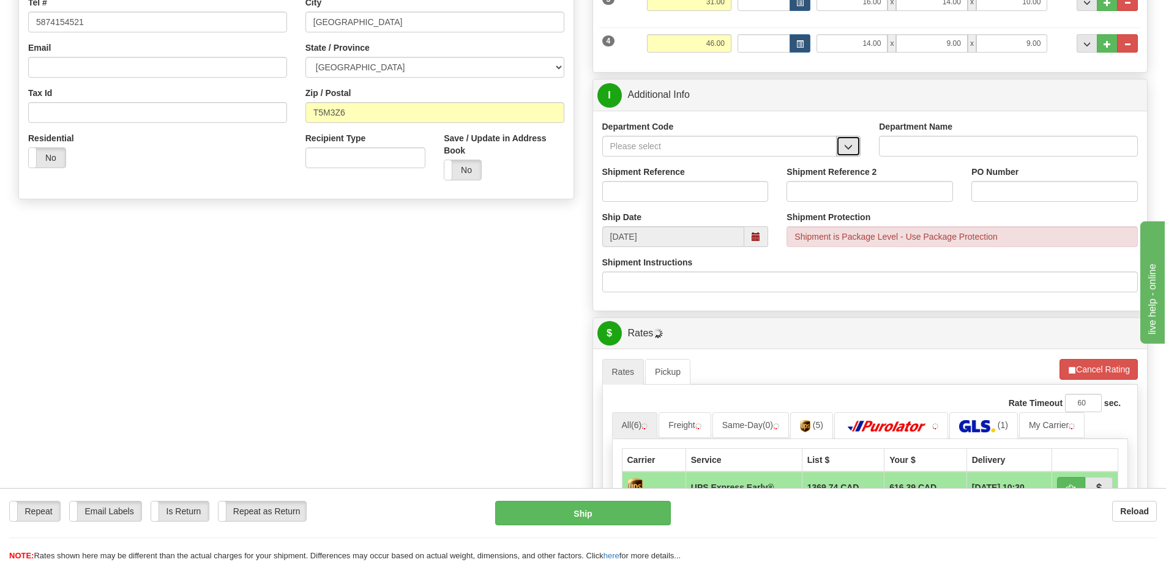
click at [846, 150] on span "button" at bounding box center [848, 147] width 9 height 8
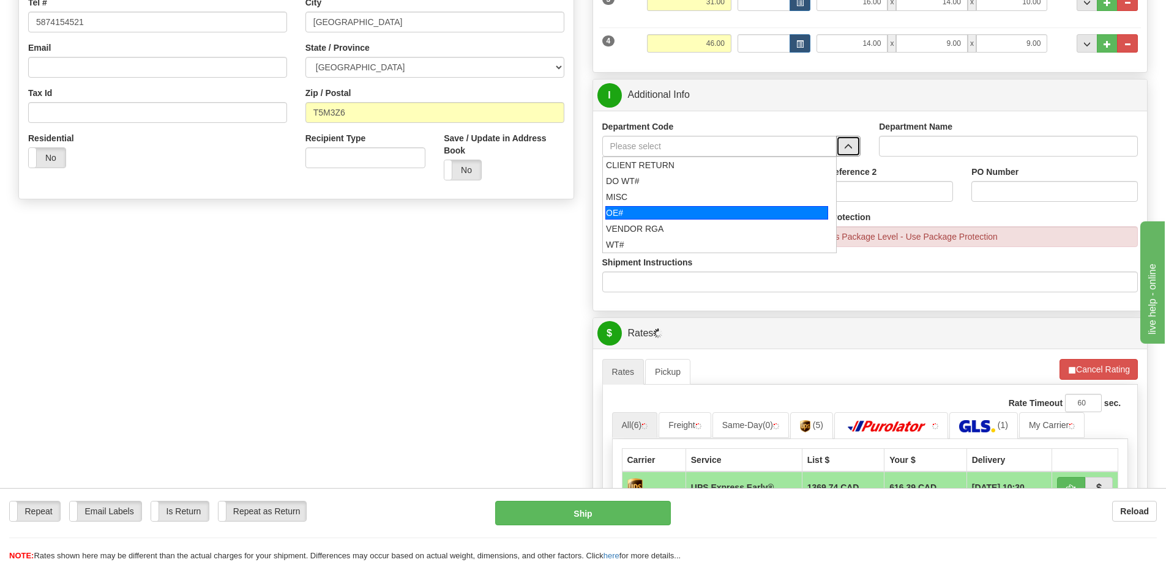
click at [707, 209] on div "OE#" at bounding box center [716, 212] width 223 height 13
type input "OE#"
type input "ORDERS"
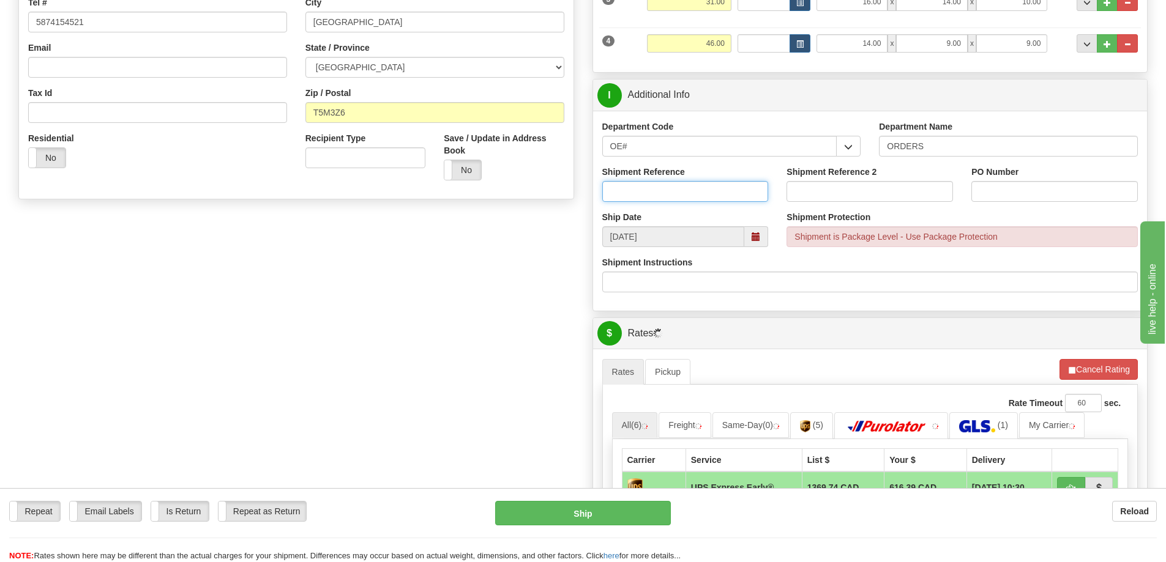
click at [718, 194] on input "Shipment Reference" at bounding box center [685, 191] width 166 height 21
type input "90040007-00"
click at [999, 189] on input "PO Number" at bounding box center [1054, 191] width 166 height 21
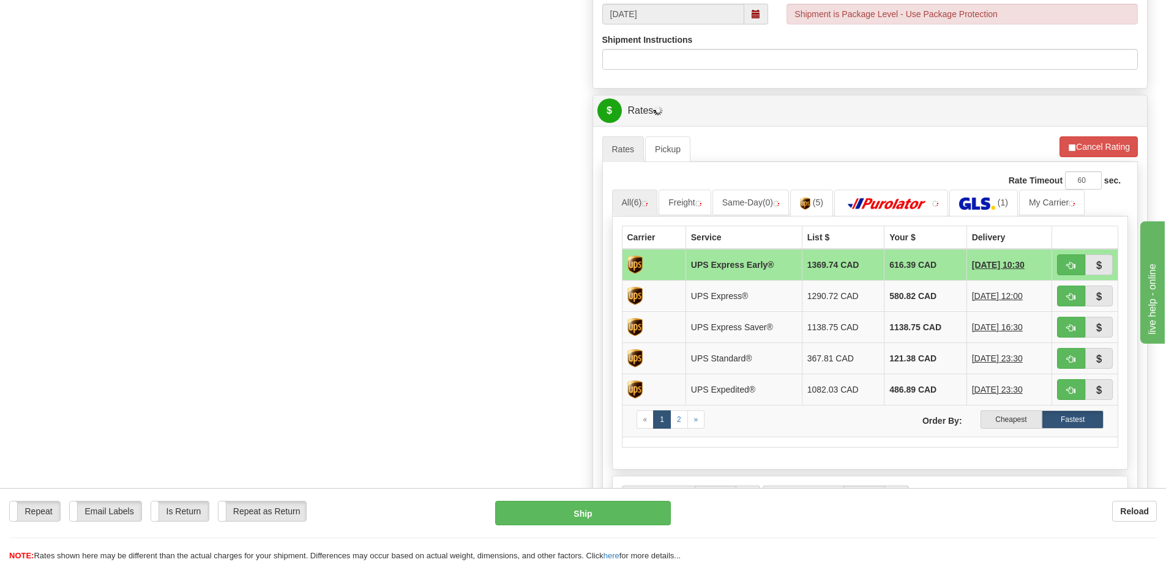
scroll to position [551, 0]
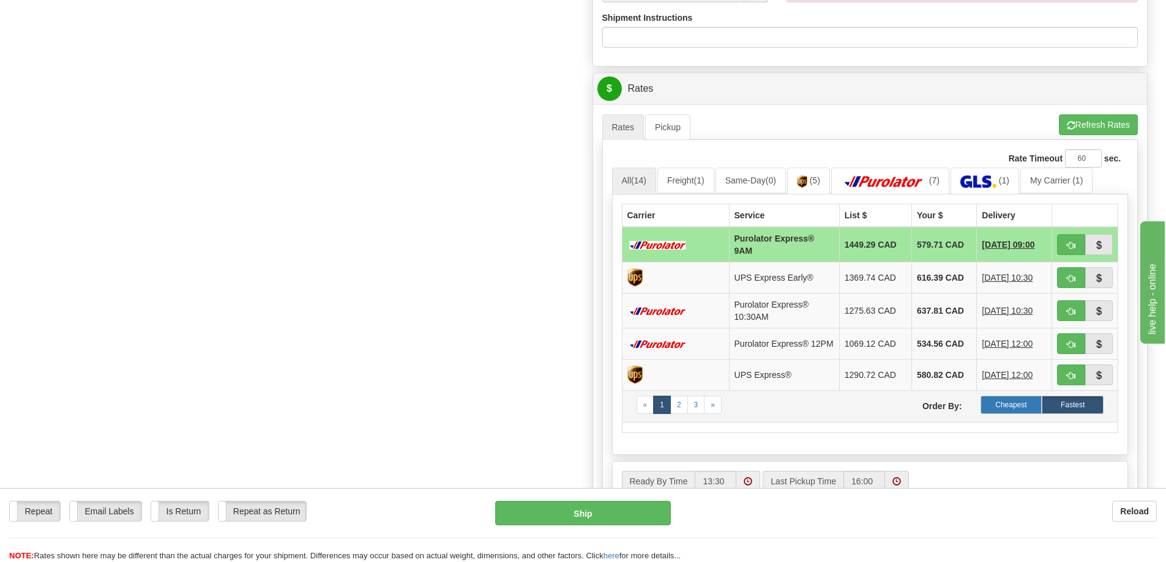
type input "5427"
click at [1001, 405] on label "Cheapest" at bounding box center [1011, 405] width 62 height 18
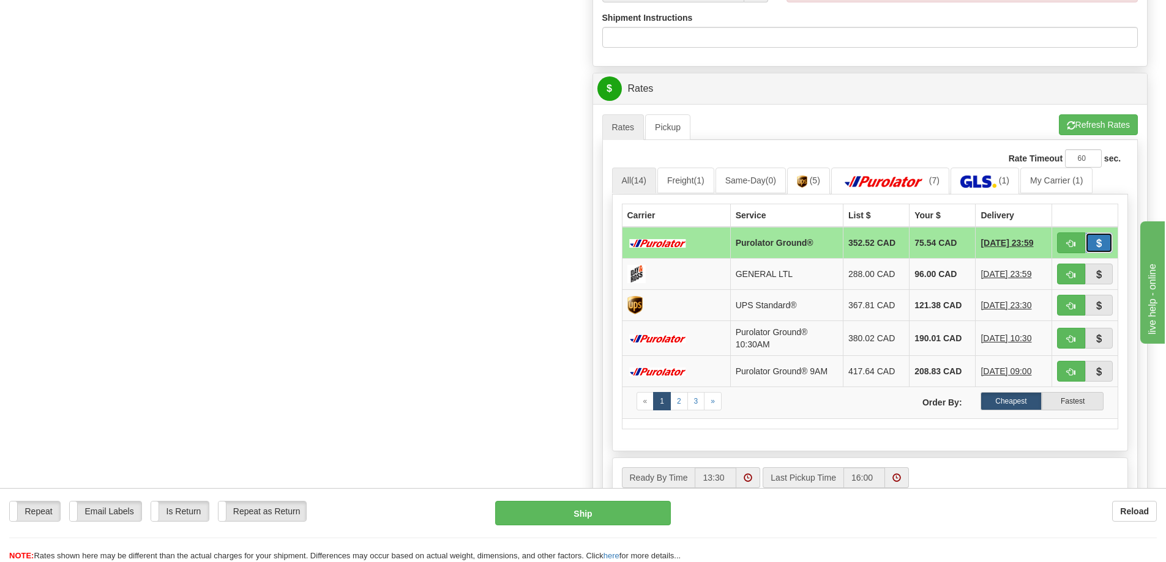
click at [1101, 242] on span "button" at bounding box center [1098, 244] width 9 height 8
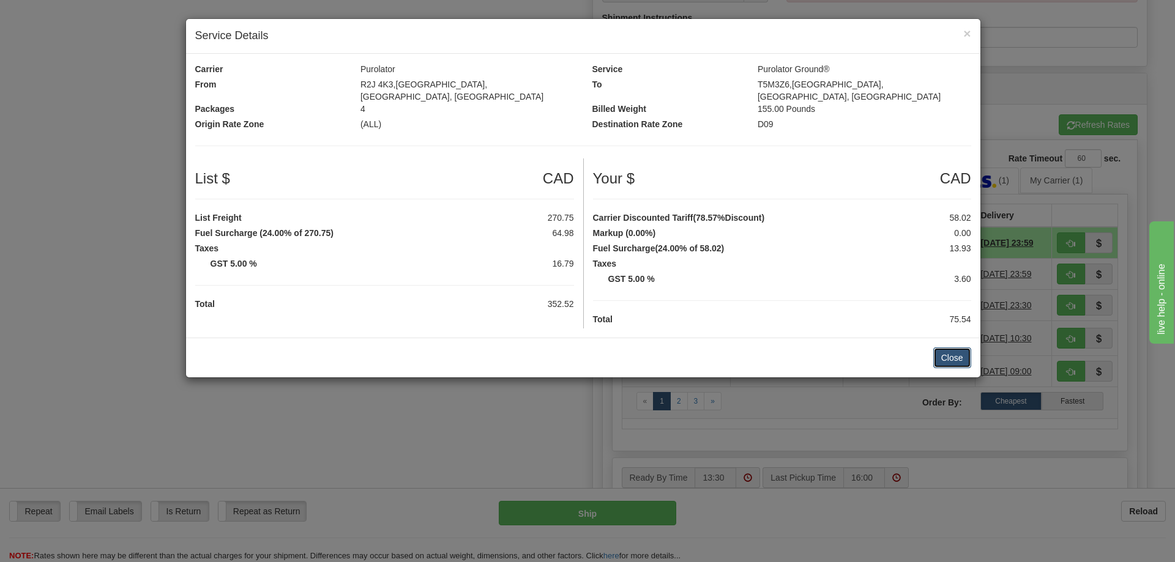
click at [941, 348] on button "Close" at bounding box center [952, 358] width 38 height 21
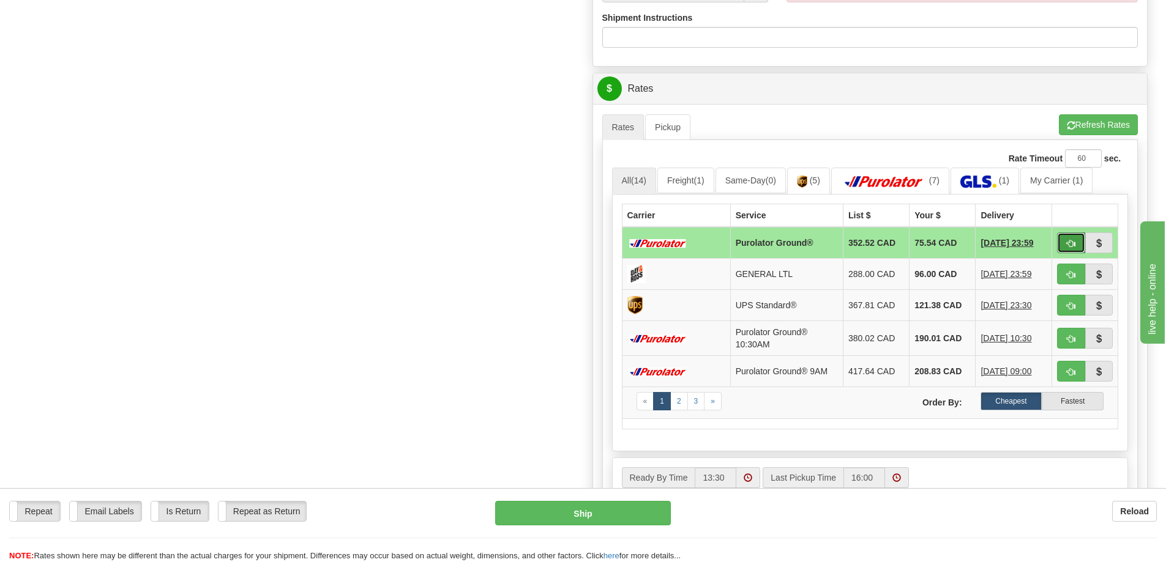
click at [1069, 240] on span "button" at bounding box center [1071, 244] width 9 height 8
type input "260"
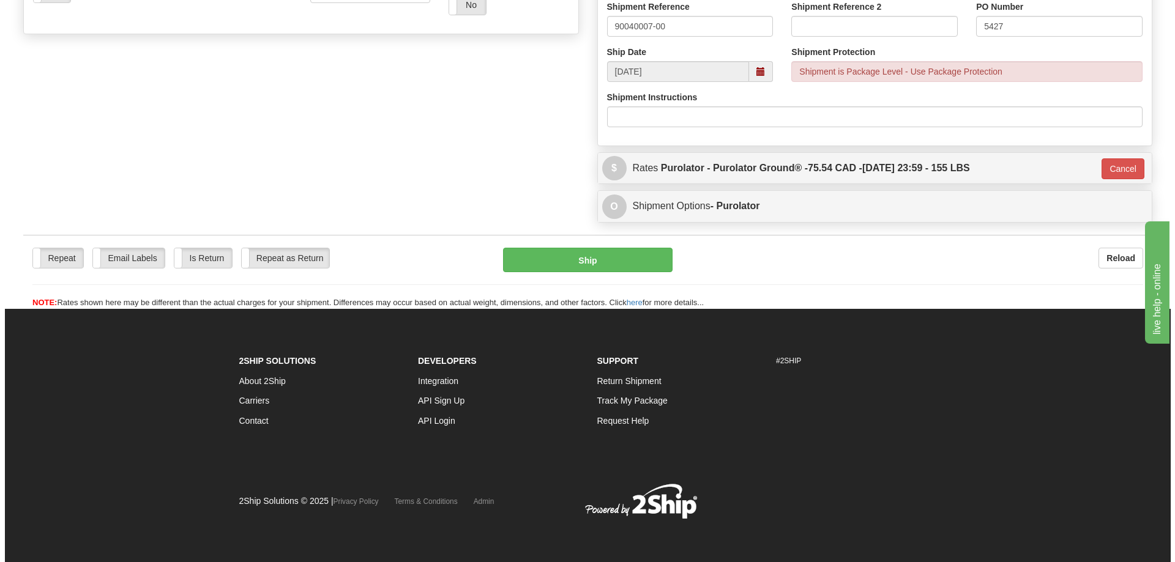
scroll to position [472, 0]
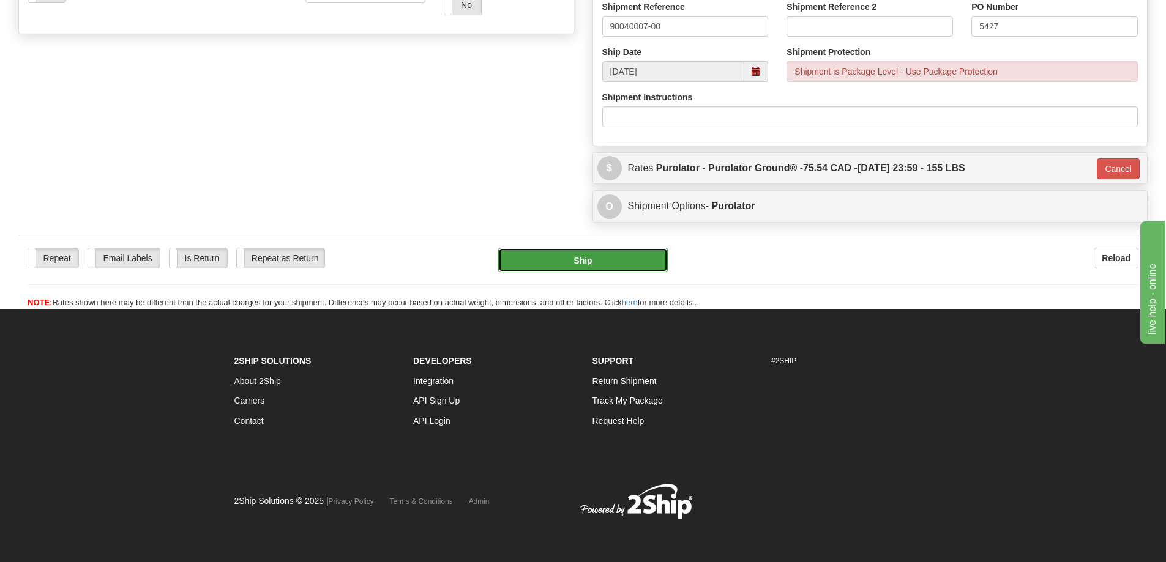
click at [595, 257] on button "Ship" at bounding box center [583, 260] width 170 height 24
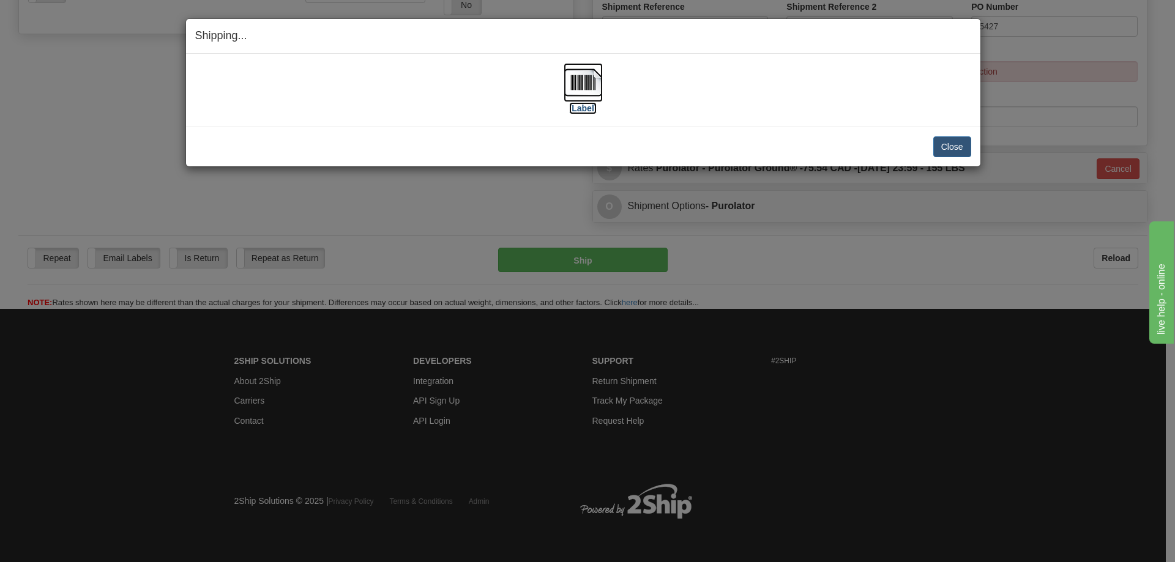
click at [581, 111] on label "[Label]" at bounding box center [583, 108] width 28 height 12
click at [945, 148] on button "Close" at bounding box center [952, 146] width 38 height 21
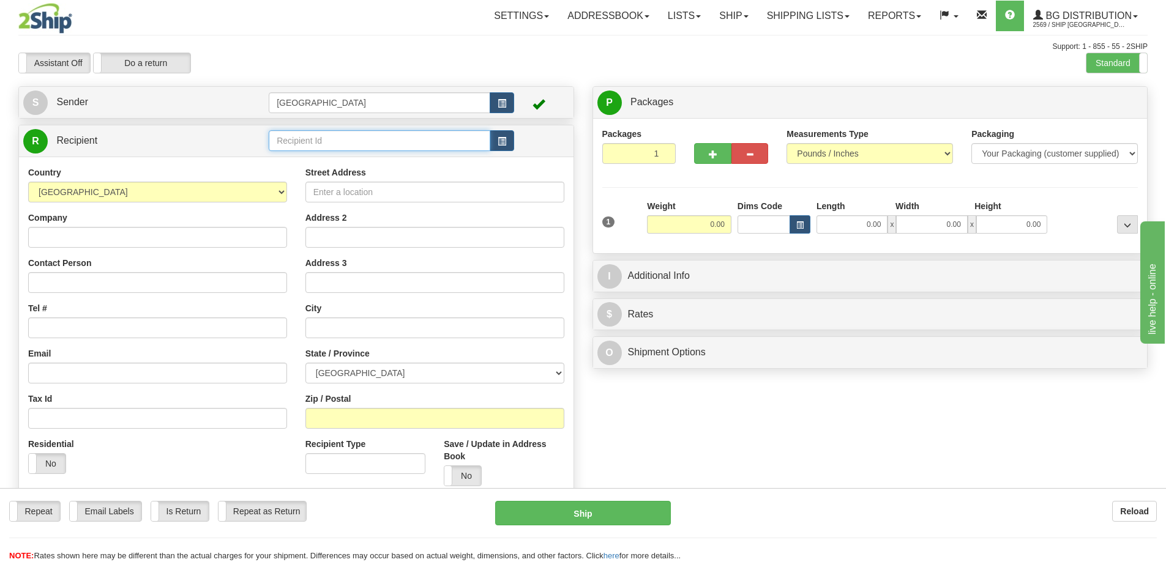
click at [310, 143] on input "text" at bounding box center [380, 140] width 222 height 21
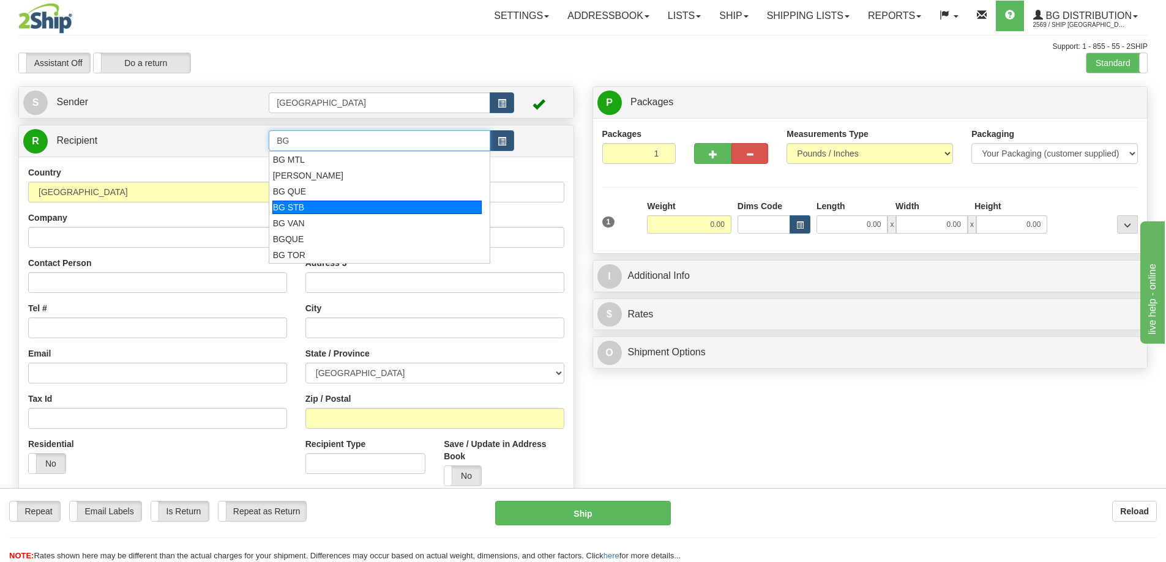
click at [305, 206] on div "BG STB" at bounding box center [377, 207] width 210 height 13
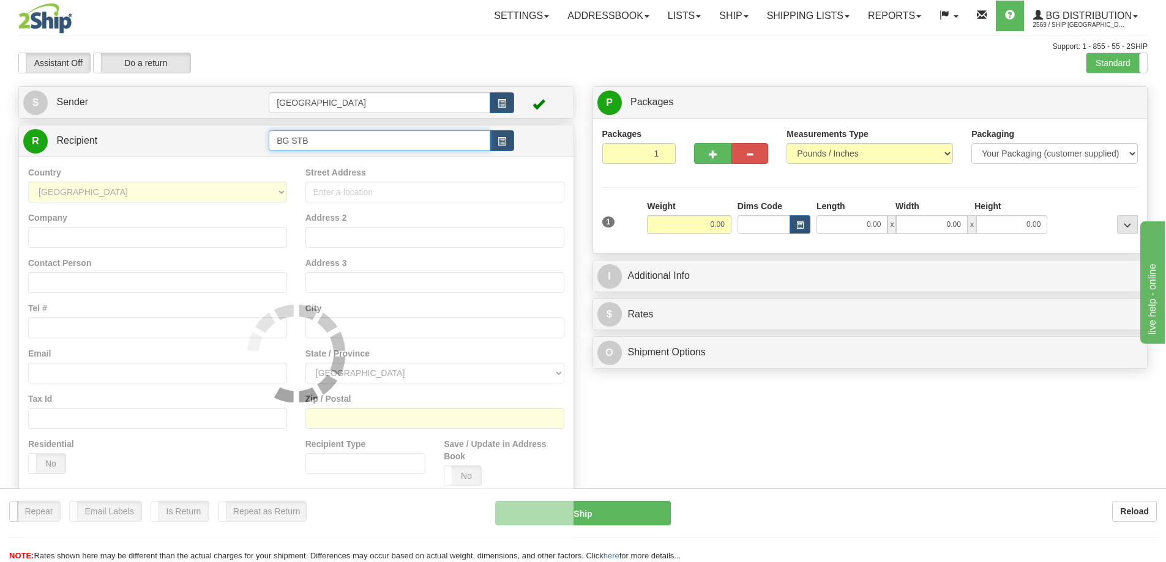
type input "BG STB"
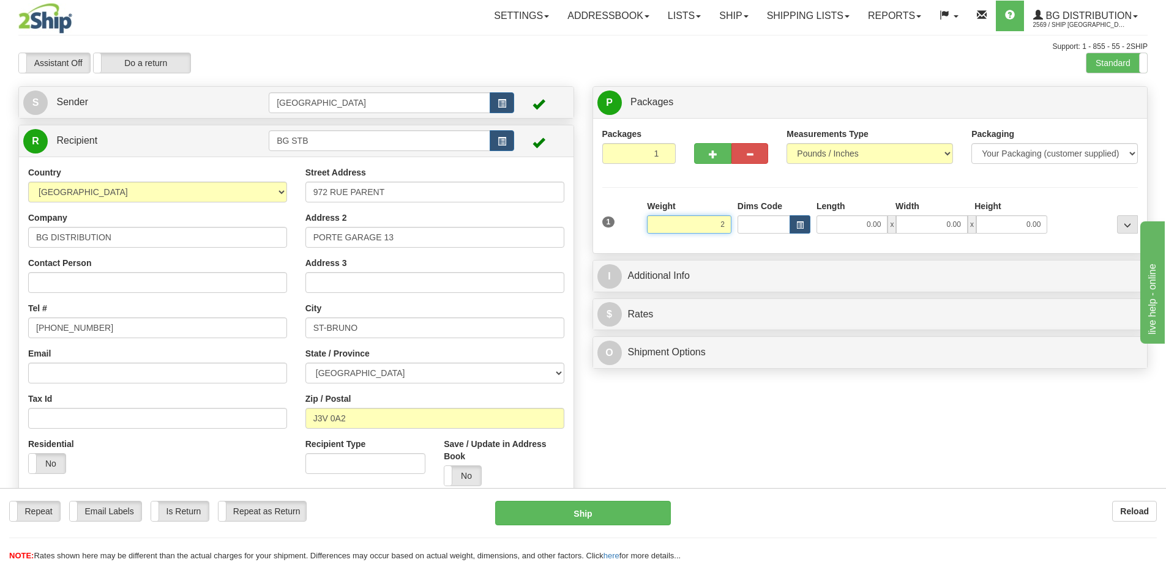
type input "2.00"
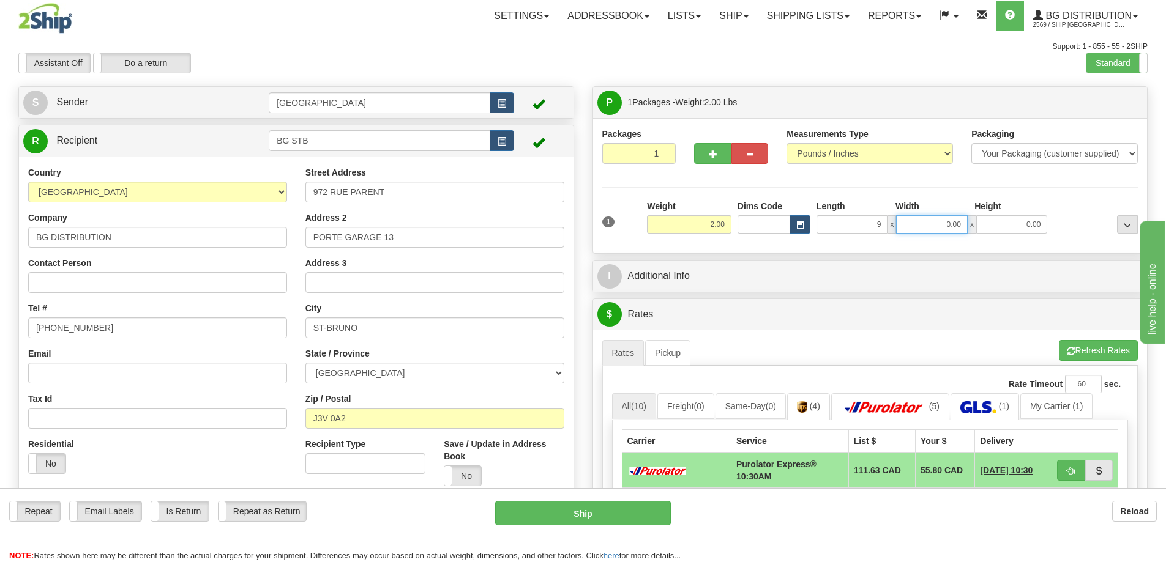
type input "9.00"
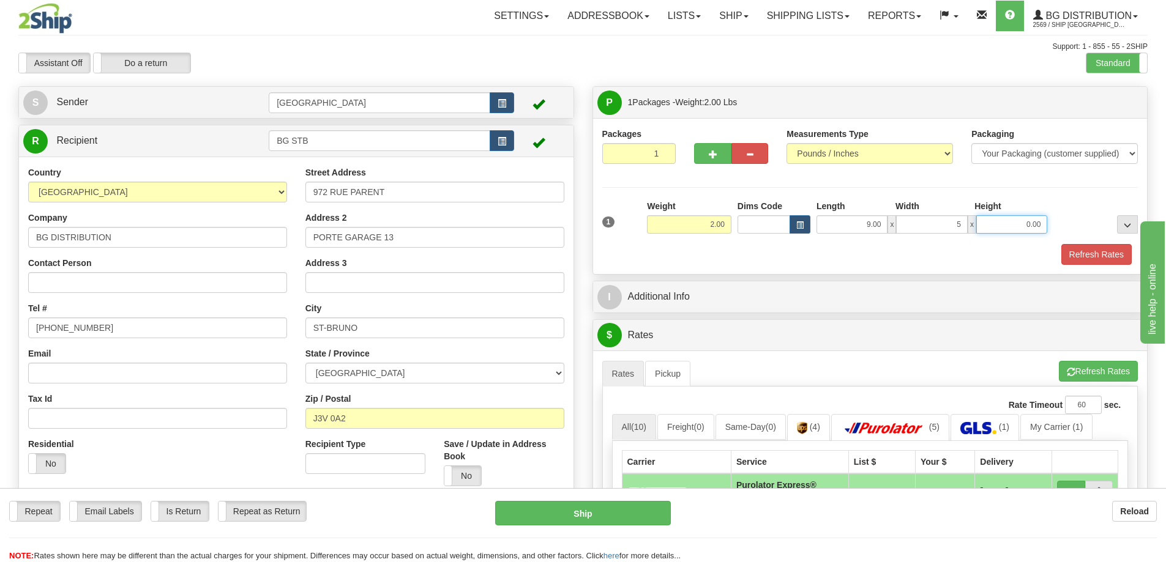
type input "5.00"
click at [1085, 250] on button "Refresh Rates" at bounding box center [1096, 254] width 70 height 21
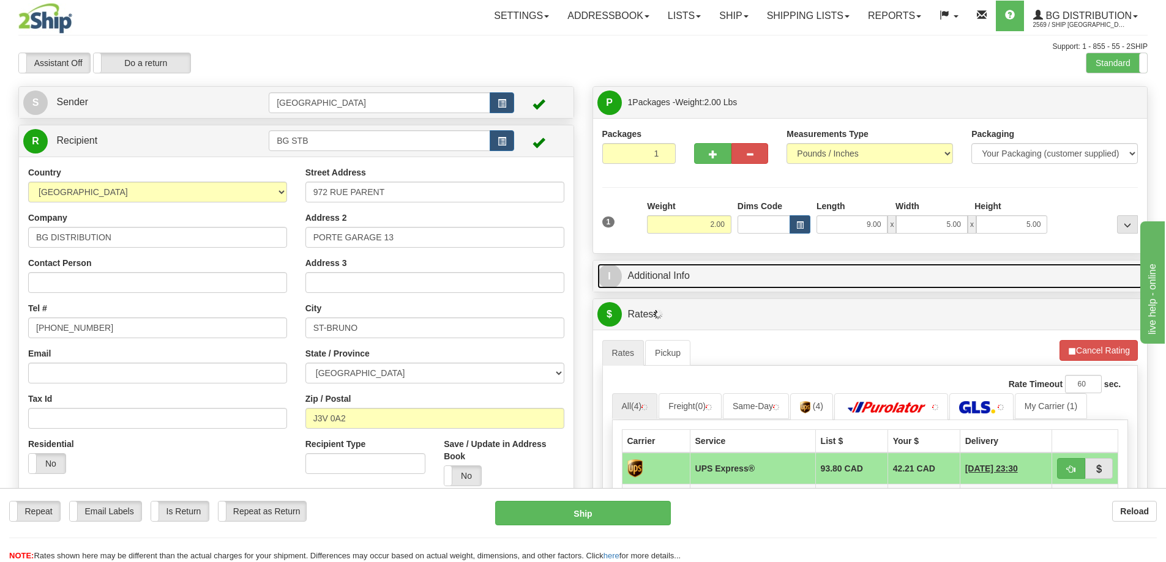
click at [785, 280] on link "I Additional Info" at bounding box center [870, 276] width 546 height 25
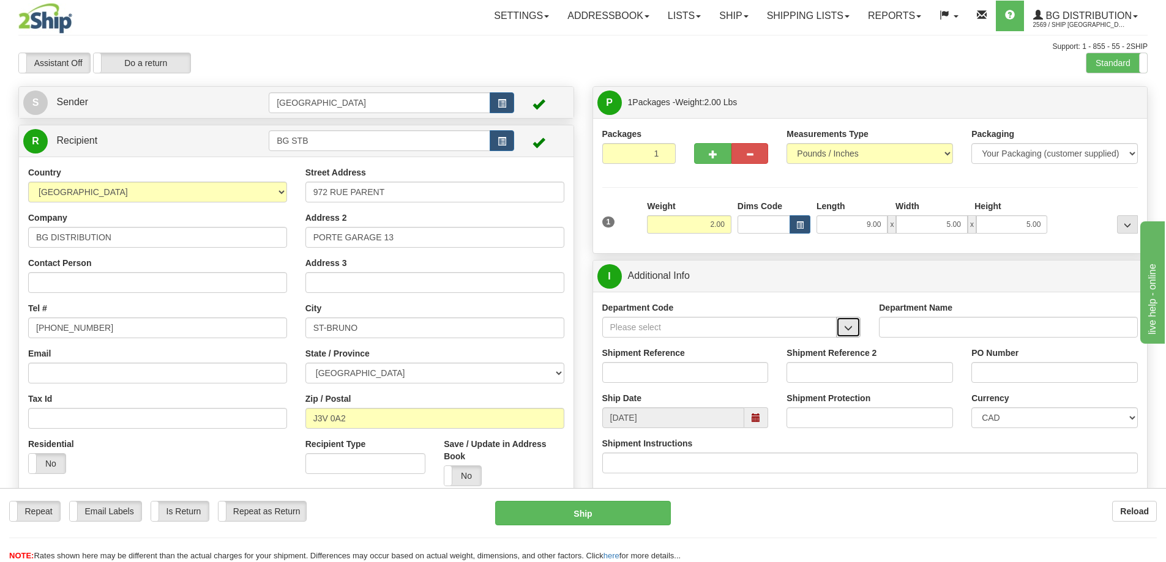
click at [842, 332] on button "button" at bounding box center [848, 327] width 24 height 21
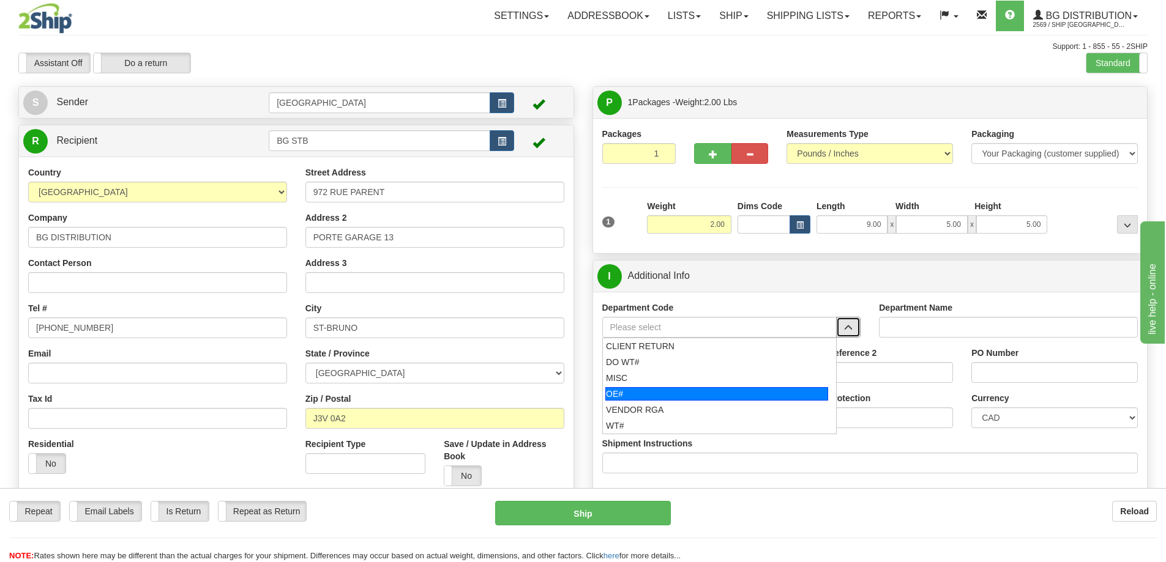
click at [715, 389] on div "OE#" at bounding box center [716, 393] width 223 height 13
type input "OE#"
type input "ORDERS"
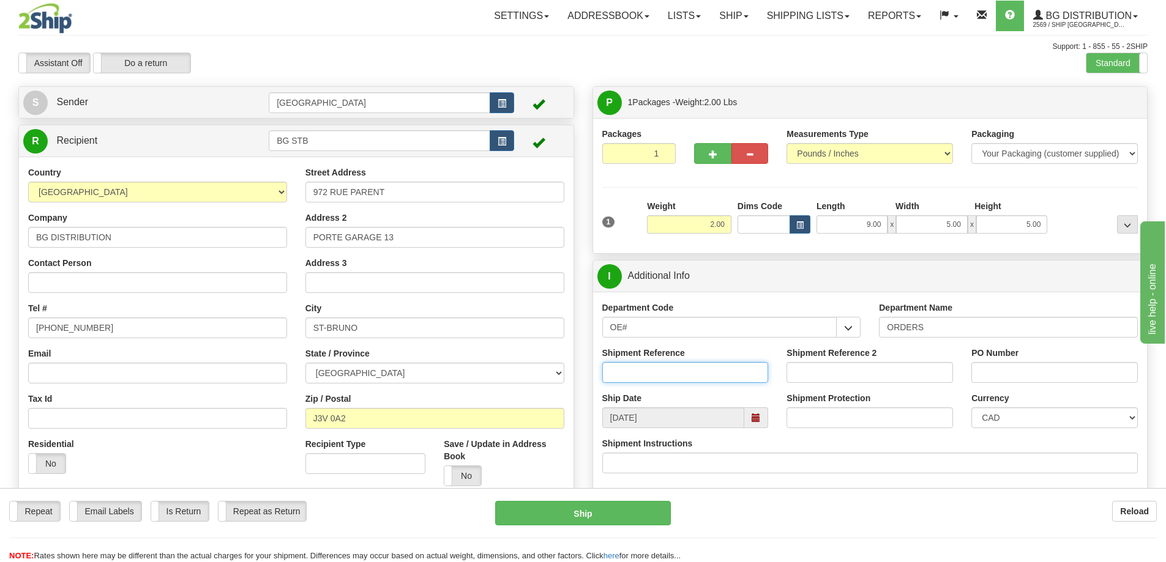
click at [710, 370] on input "Shipment Reference" at bounding box center [685, 372] width 166 height 21
type input "165399-00"
click at [1037, 370] on input "PO Number" at bounding box center [1054, 372] width 166 height 21
type input "N/A"
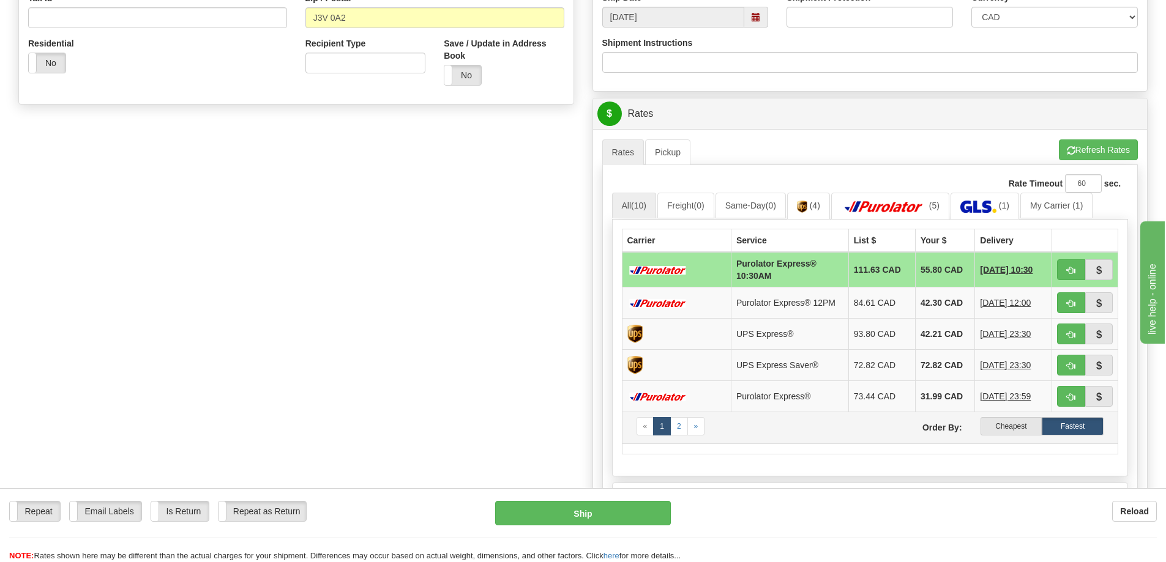
scroll to position [428, 0]
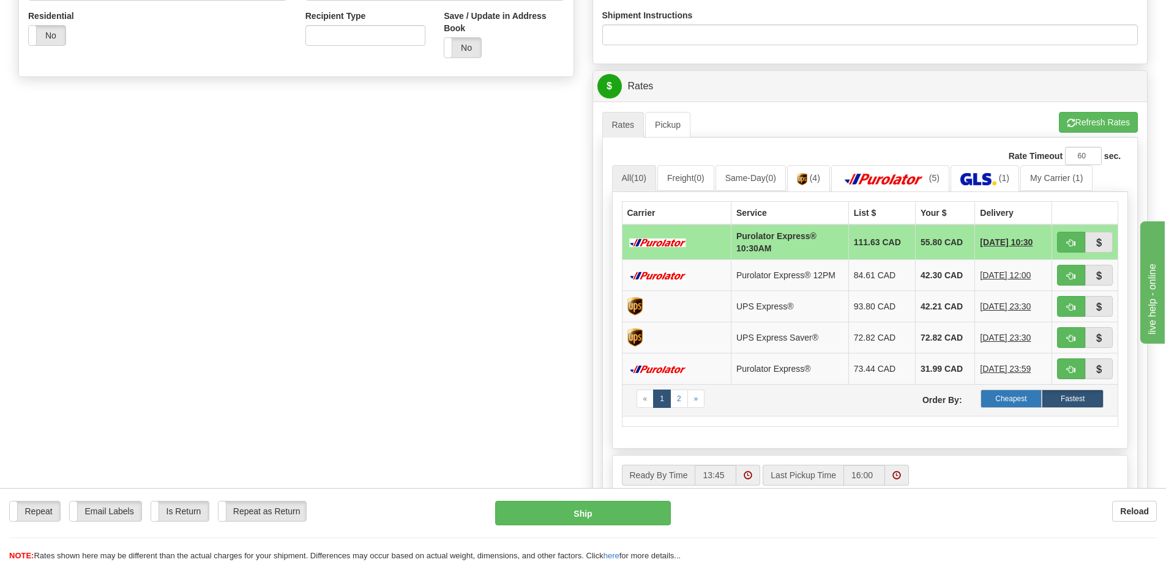
click at [1011, 397] on label "Cheapest" at bounding box center [1011, 399] width 62 height 18
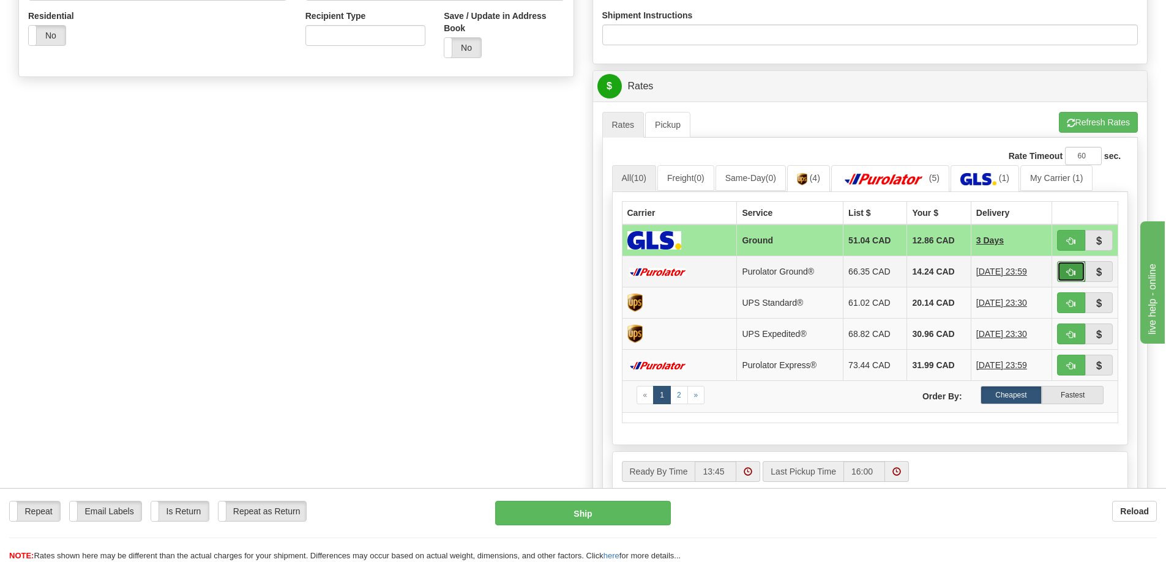
click at [1070, 270] on span "button" at bounding box center [1071, 273] width 9 height 8
type input "260"
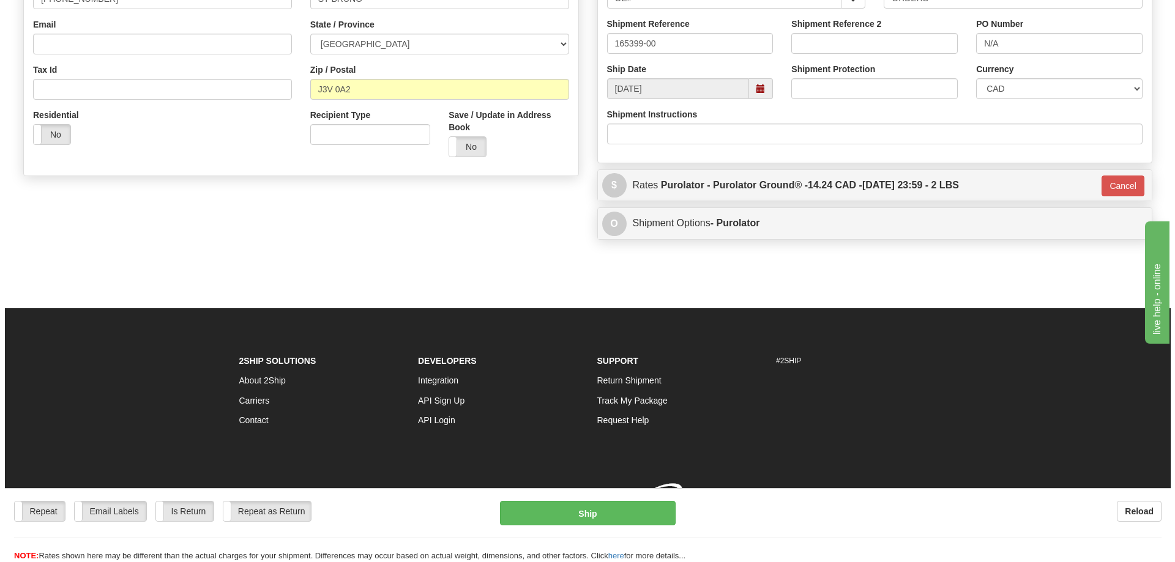
scroll to position [347, 0]
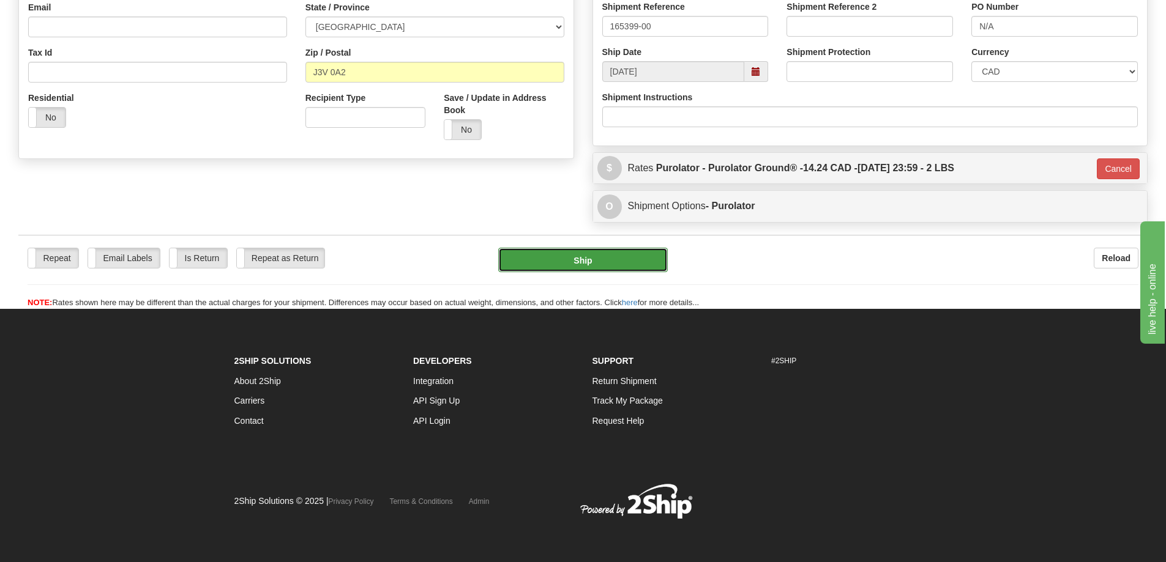
click at [581, 258] on button "Ship" at bounding box center [583, 260] width 170 height 24
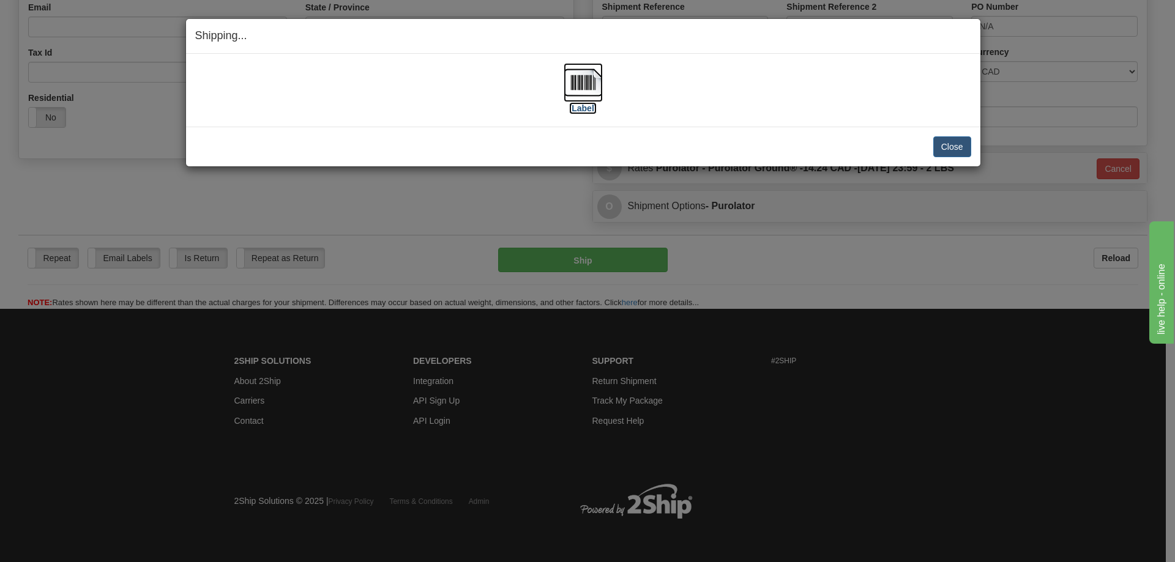
click at [583, 111] on label "[Label]" at bounding box center [583, 108] width 28 height 12
click at [953, 149] on button "Close" at bounding box center [952, 146] width 38 height 21
